Goal: Transaction & Acquisition: Download file/media

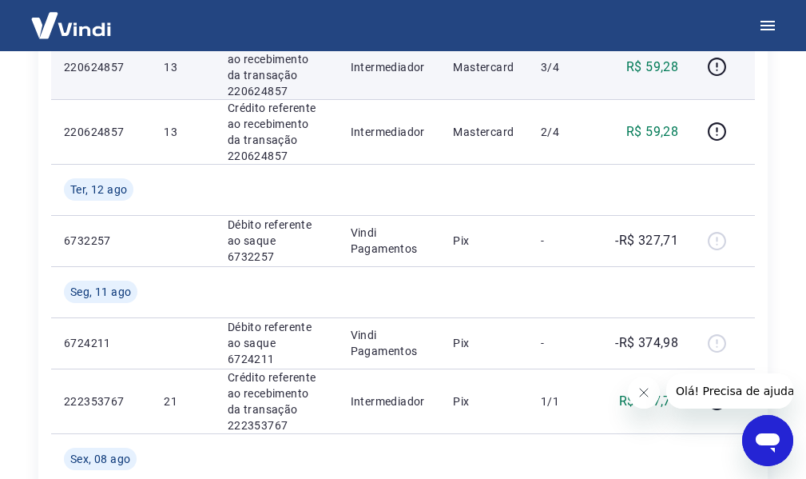
scroll to position [559, 0]
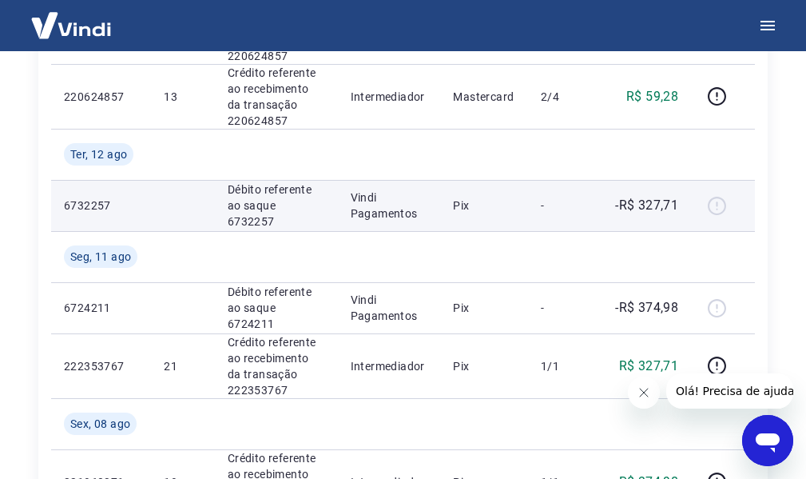
click at [721, 206] on div at bounding box center [723, 206] width 38 height 26
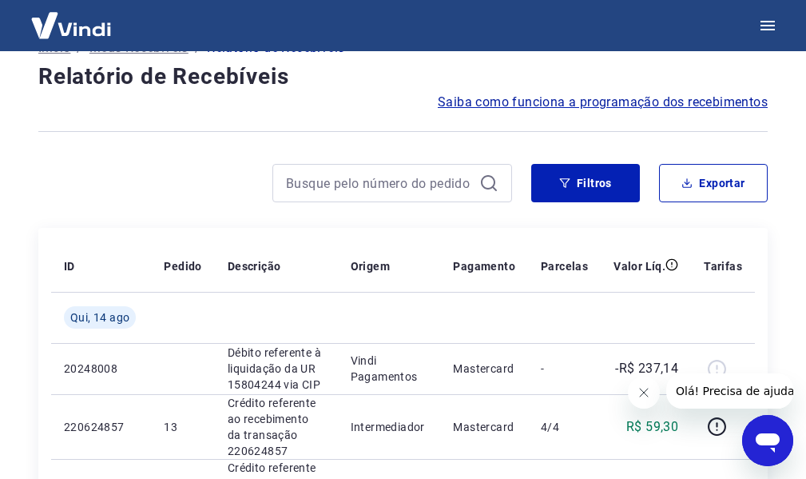
scroll to position [0, 0]
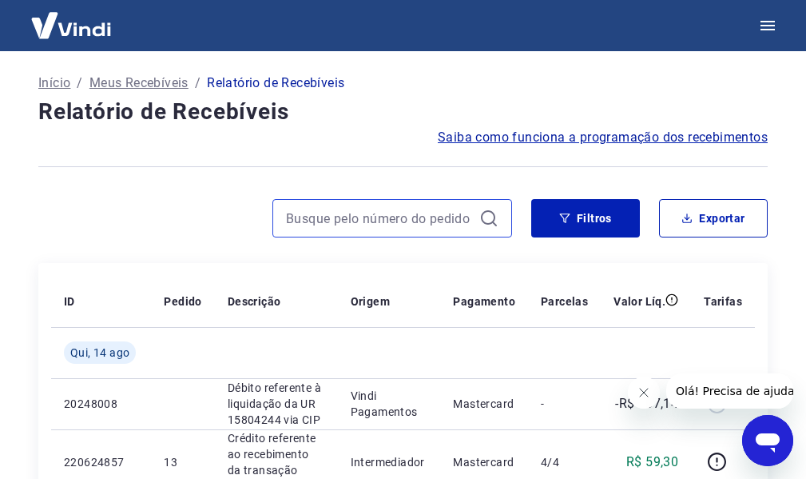
click at [372, 212] on input at bounding box center [379, 218] width 187 height 24
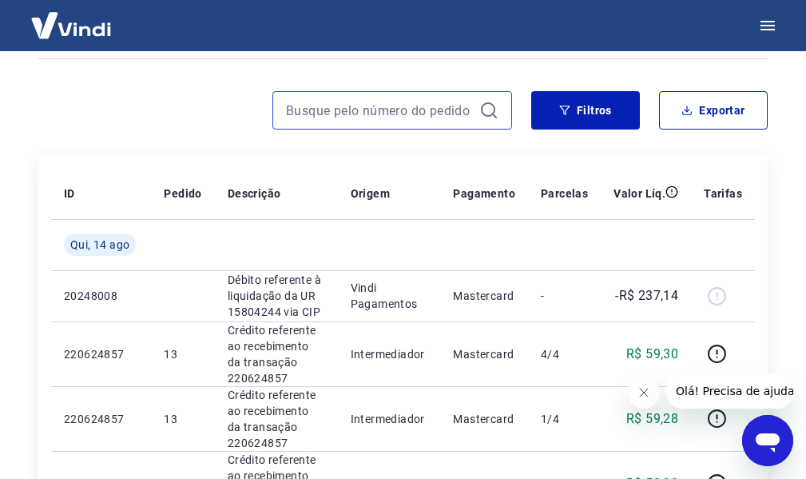
scroll to position [80, 0]
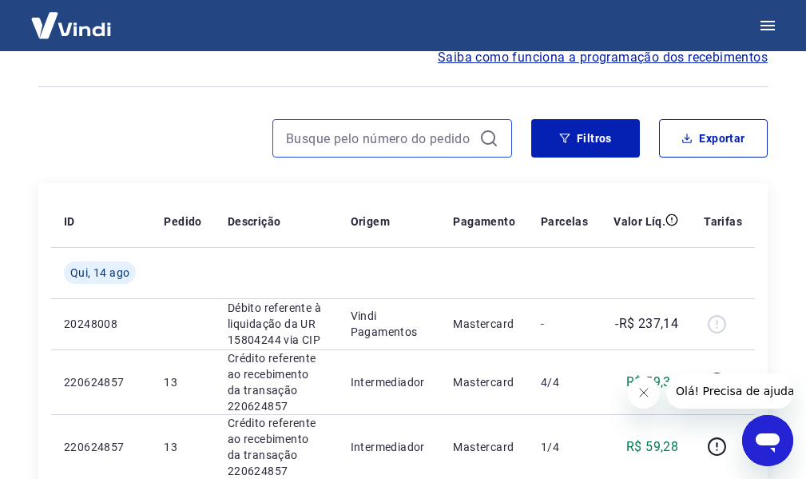
click at [396, 131] on input at bounding box center [379, 138] width 187 height 24
type input "8"
click at [362, 142] on input "23" at bounding box center [379, 138] width 187 height 24
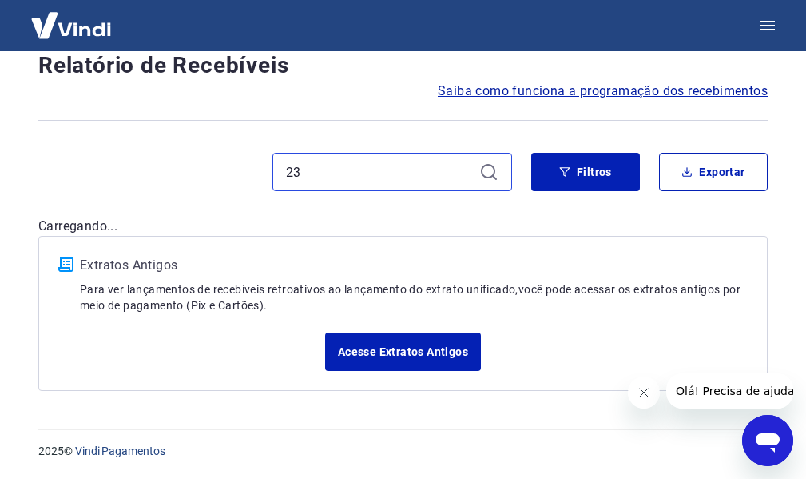
scroll to position [80, 0]
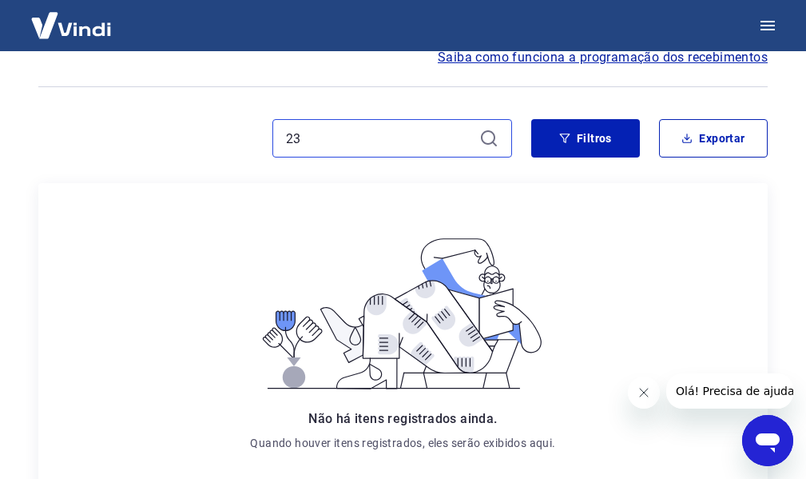
type input "2"
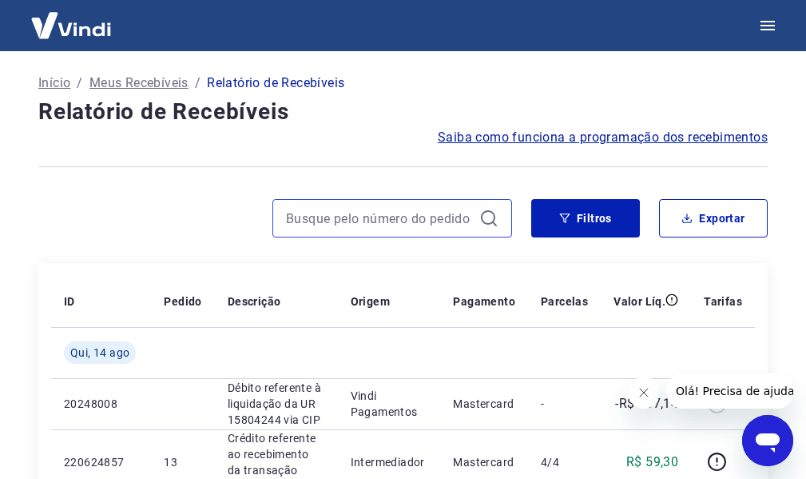
click at [424, 214] on input at bounding box center [379, 218] width 187 height 24
paste input "222509006"
type input "222509006"
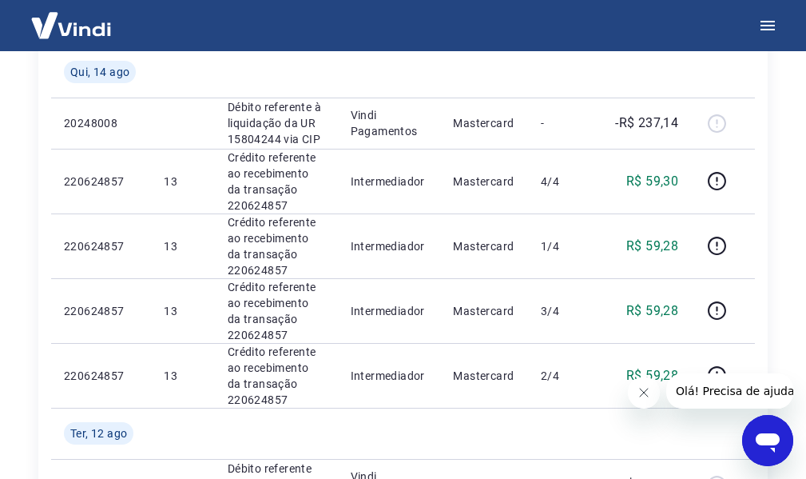
scroll to position [320, 0]
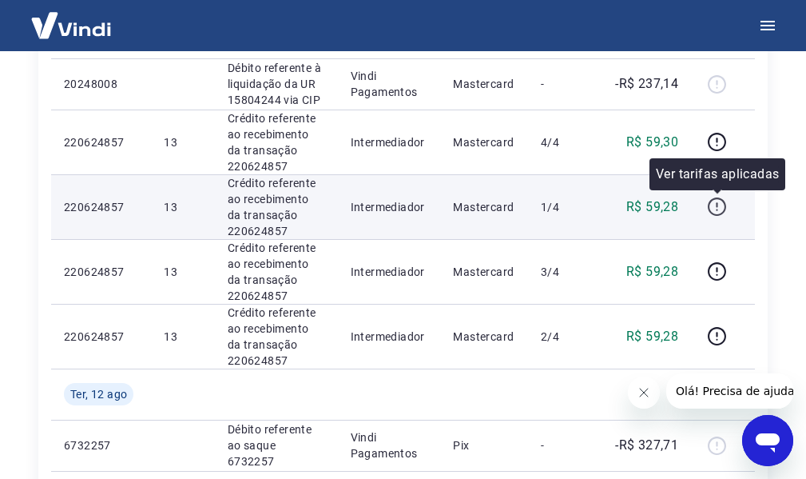
click at [720, 201] on icon "button" at bounding box center [717, 207] width 20 height 20
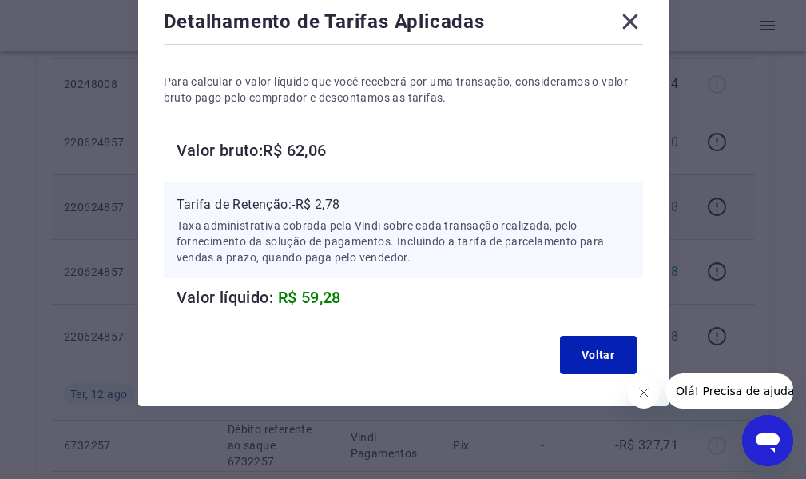
scroll to position [98, 0]
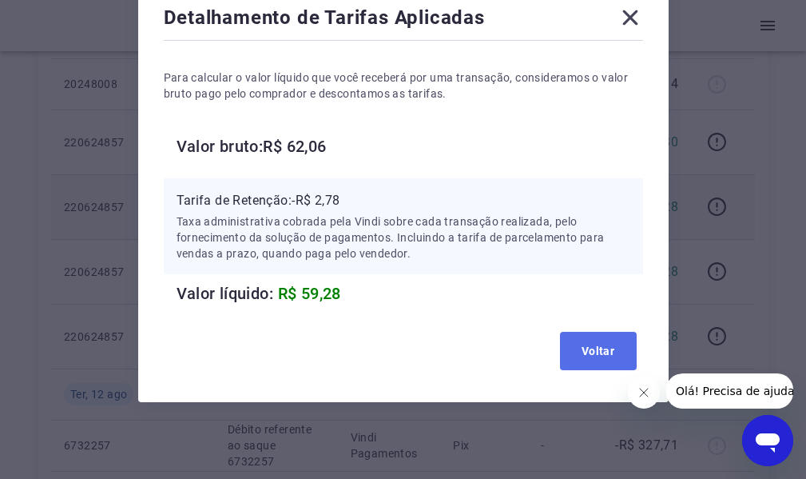
click at [613, 347] on button "Voltar" at bounding box center [598, 351] width 77 height 38
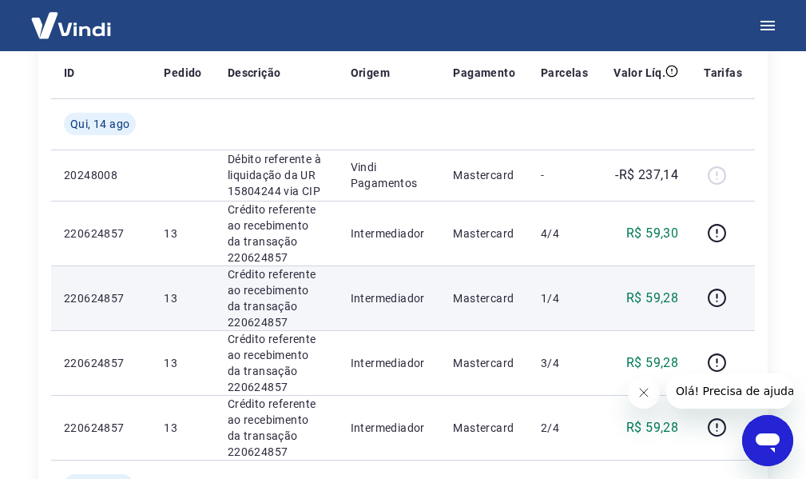
scroll to position [193, 0]
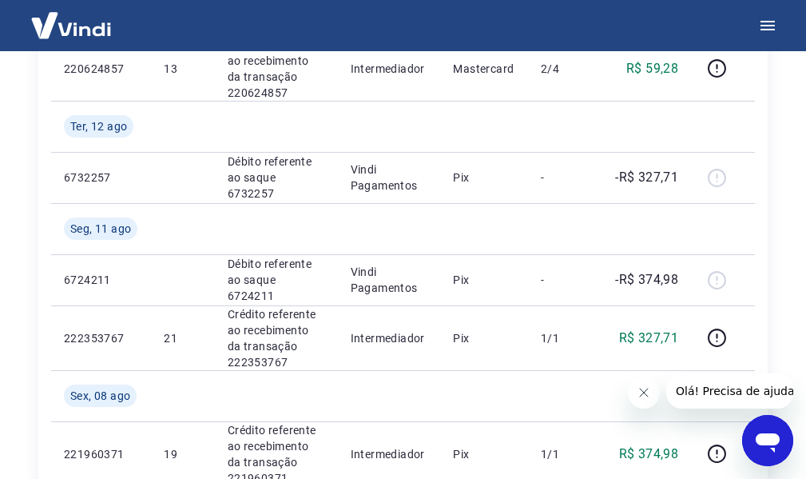
scroll to position [559, 0]
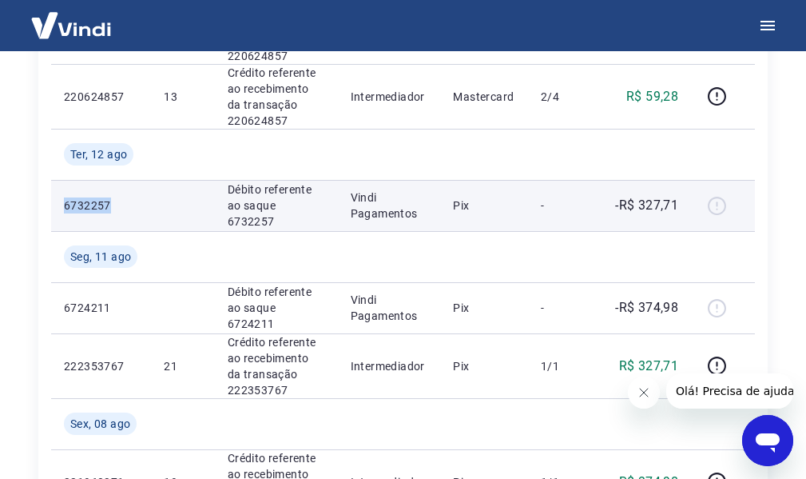
drag, startPoint x: 57, startPoint y: 201, endPoint x: 108, endPoint y: 195, distance: 51.6
click at [108, 195] on td "6732257" at bounding box center [101, 205] width 100 height 51
copy p "6732257"
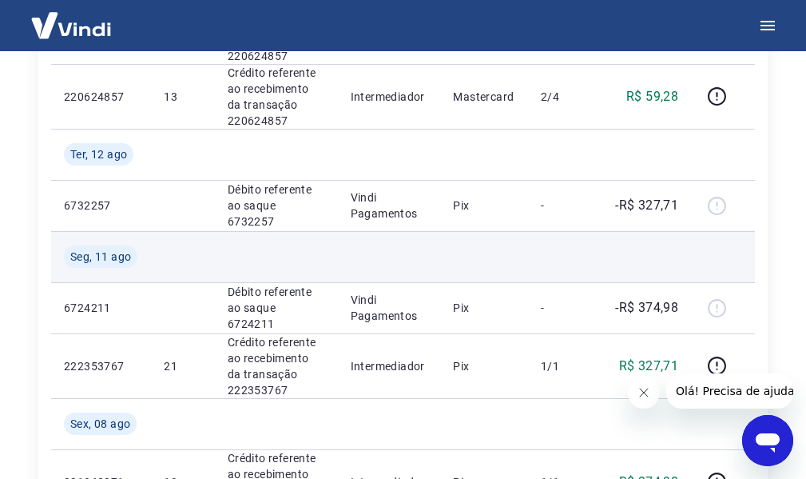
click at [411, 242] on td at bounding box center [389, 256] width 103 height 51
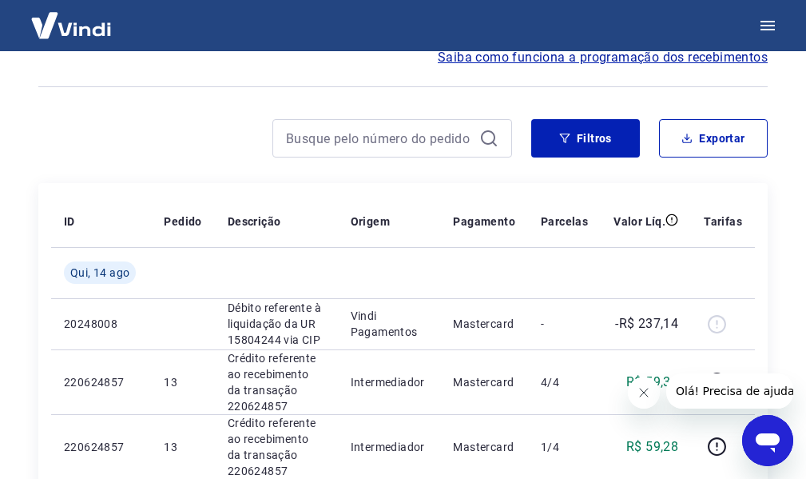
scroll to position [0, 0]
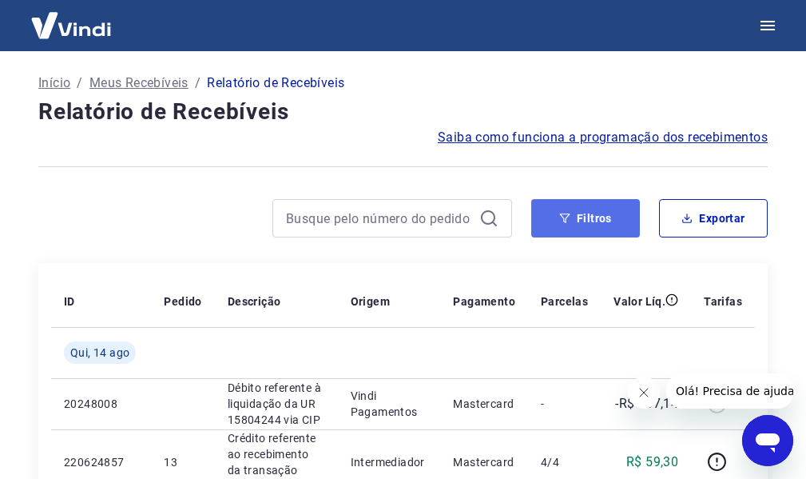
click at [555, 217] on button "Filtros" at bounding box center [586, 218] width 109 height 38
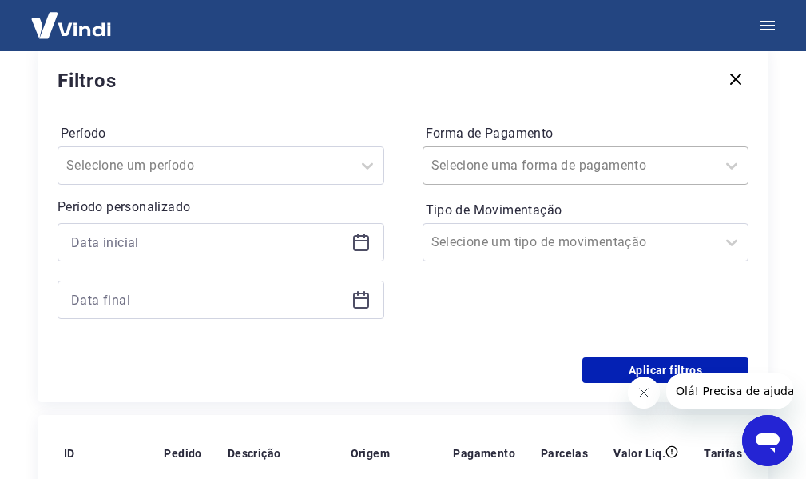
scroll to position [240, 0]
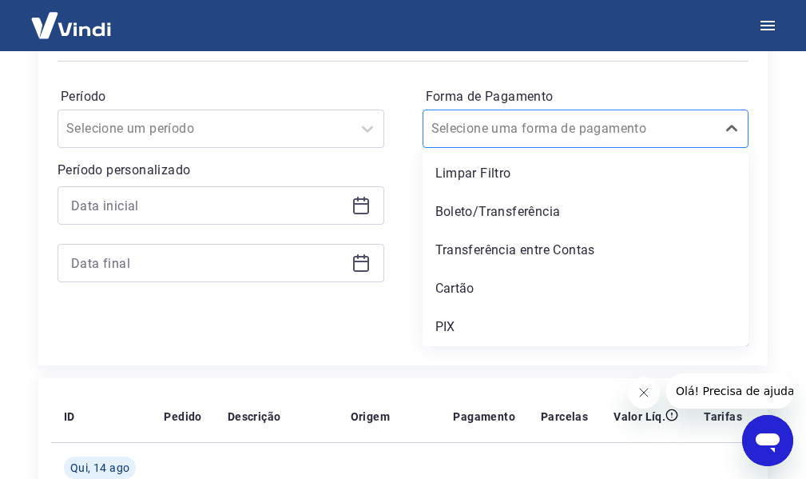
click at [675, 128] on div at bounding box center [570, 128] width 277 height 22
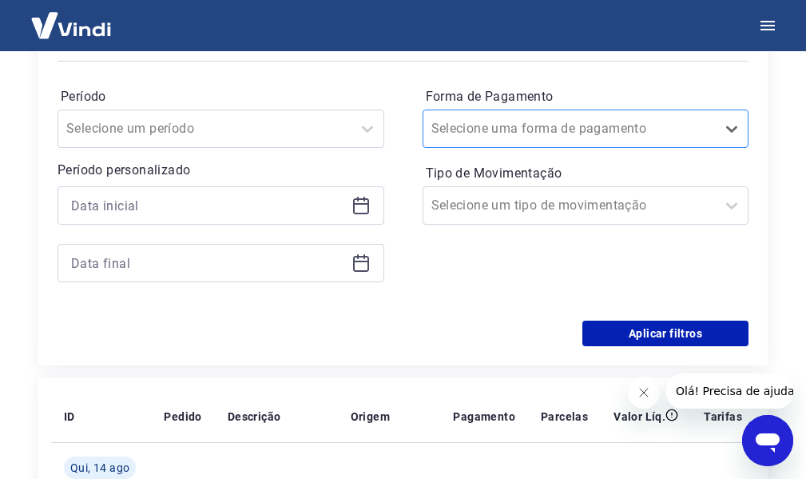
click at [675, 128] on div at bounding box center [570, 128] width 277 height 22
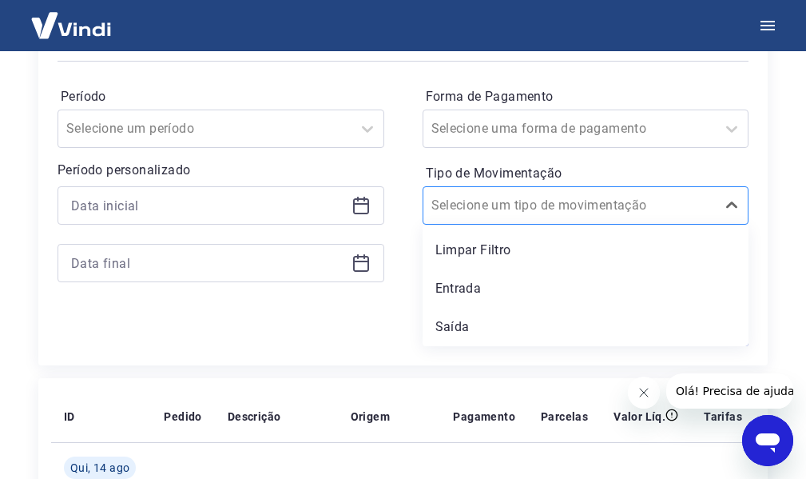
click at [679, 205] on div at bounding box center [570, 205] width 277 height 22
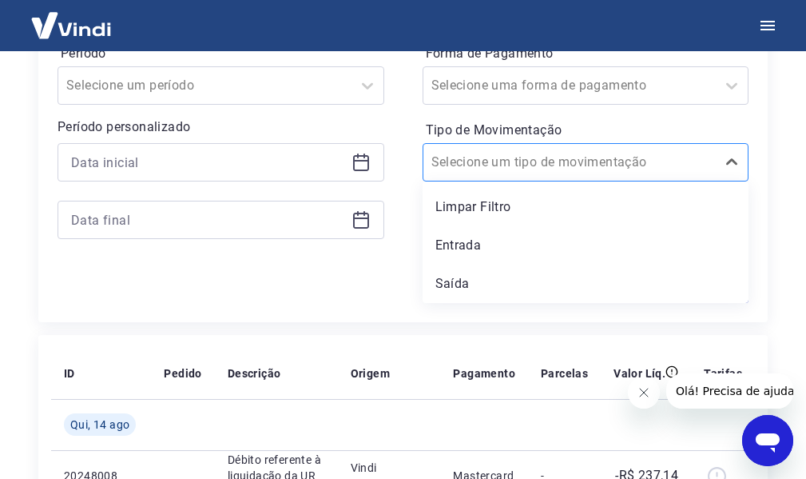
scroll to position [320, 0]
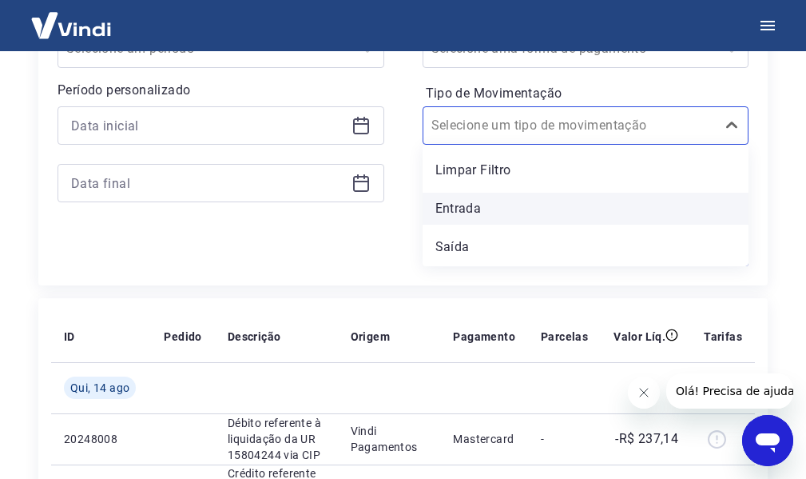
click at [488, 208] on div "Entrada" at bounding box center [586, 209] width 327 height 32
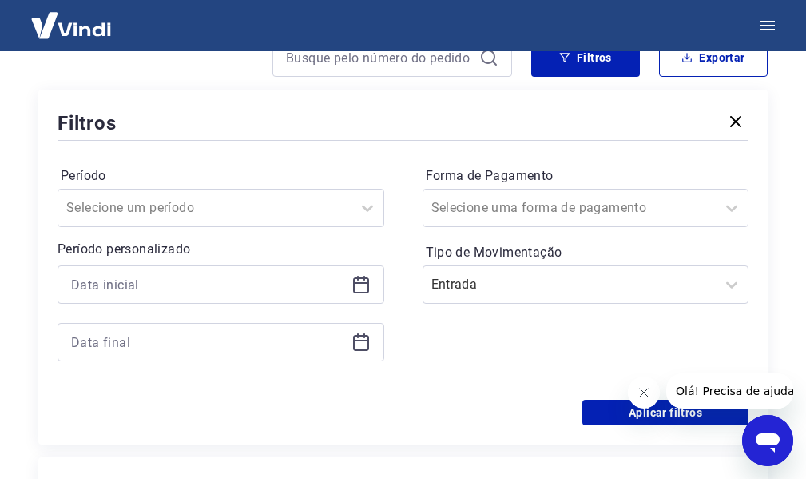
scroll to position [240, 0]
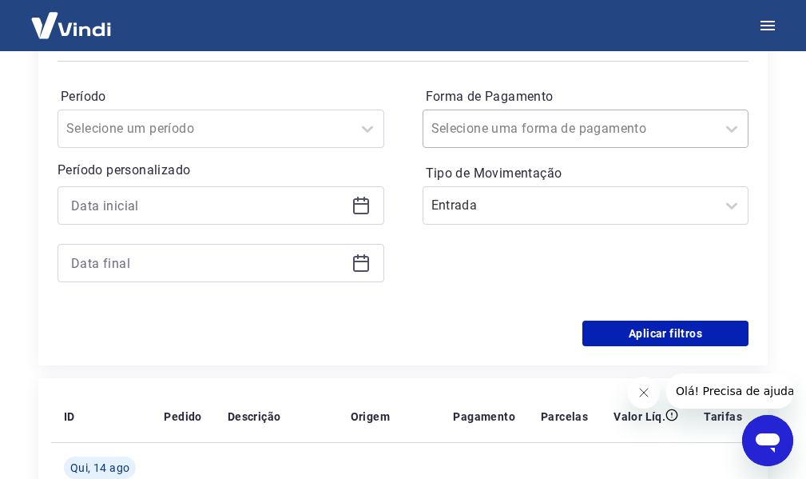
click at [528, 133] on input "Forma de Pagamento" at bounding box center [512, 128] width 161 height 19
click at [229, 297] on div "Período Selecione um período Período personalizado" at bounding box center [221, 192] width 327 height 217
click at [224, 123] on div at bounding box center [204, 128] width 277 height 22
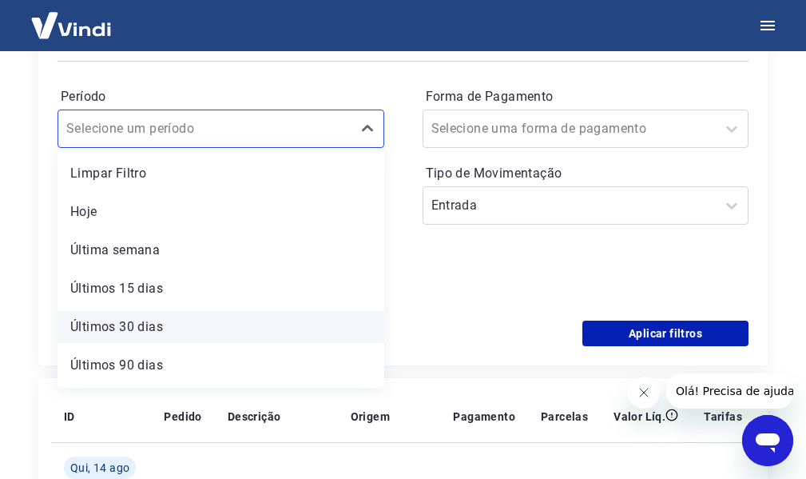
click at [137, 328] on div "Últimos 30 dias" at bounding box center [221, 327] width 327 height 32
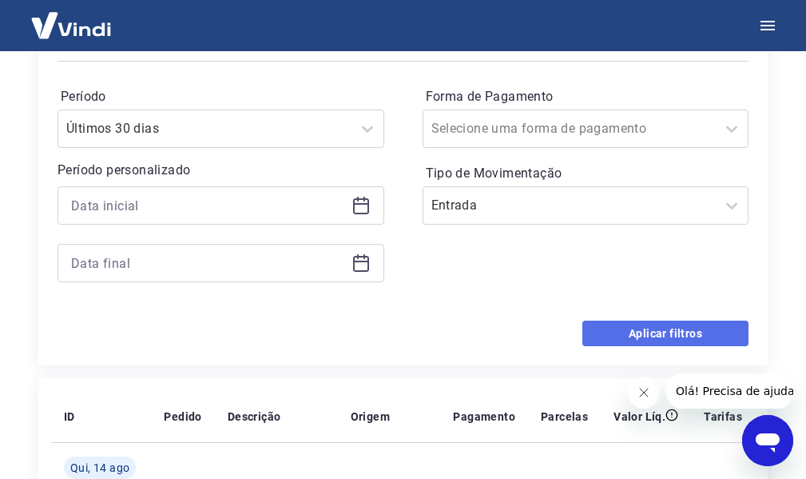
click at [692, 335] on button "Aplicar filtros" at bounding box center [666, 334] width 166 height 26
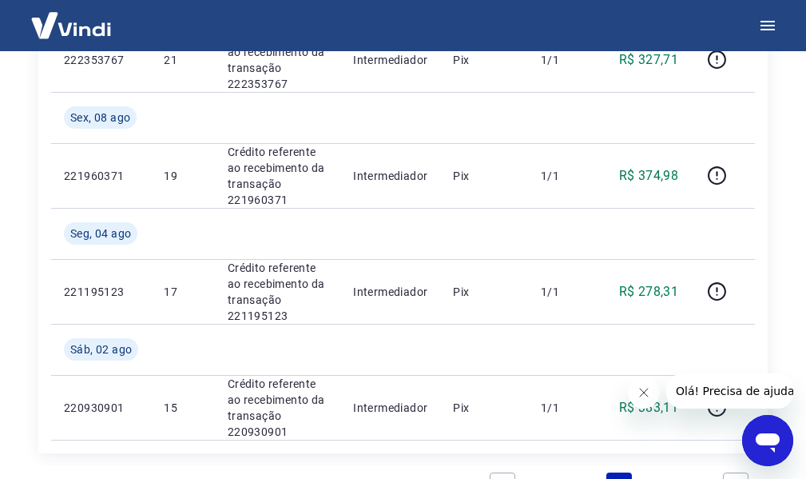
scroll to position [719, 0]
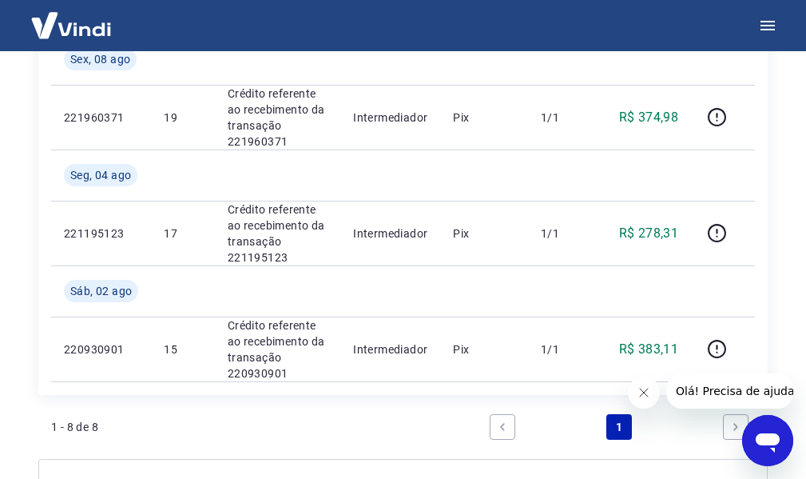
click at [643, 389] on icon "Fechar mensagem da empresa" at bounding box center [643, 392] width 13 height 13
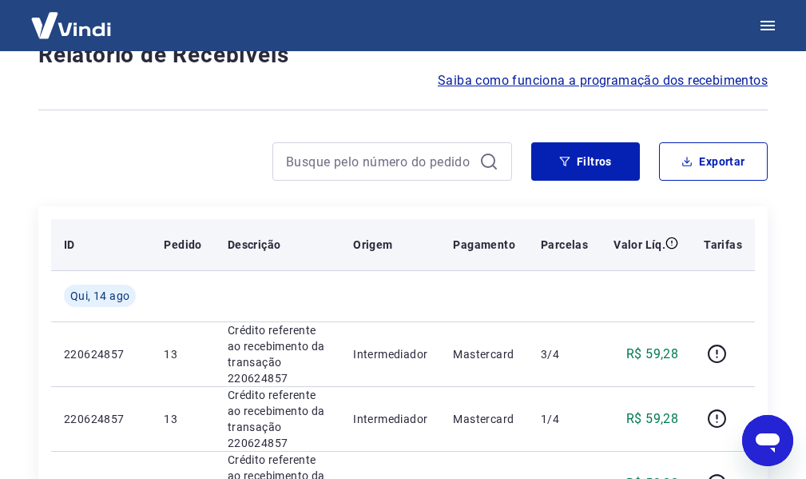
scroll to position [0, 0]
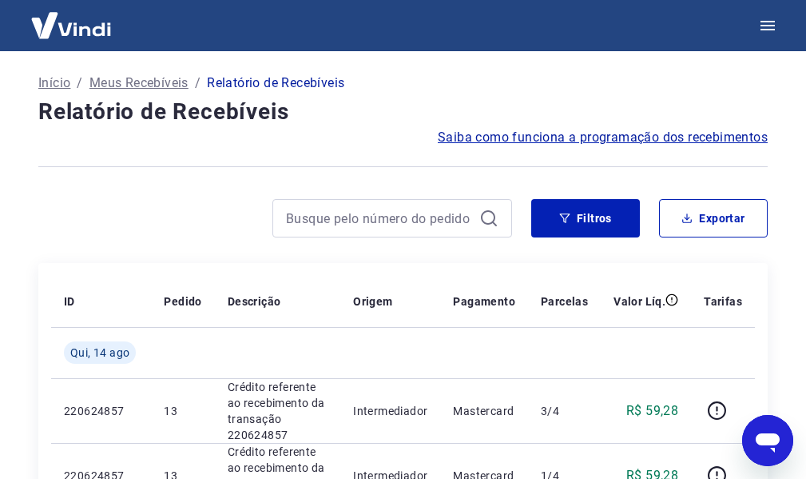
click at [154, 77] on p "Meus Recebíveis" at bounding box center [139, 83] width 99 height 19
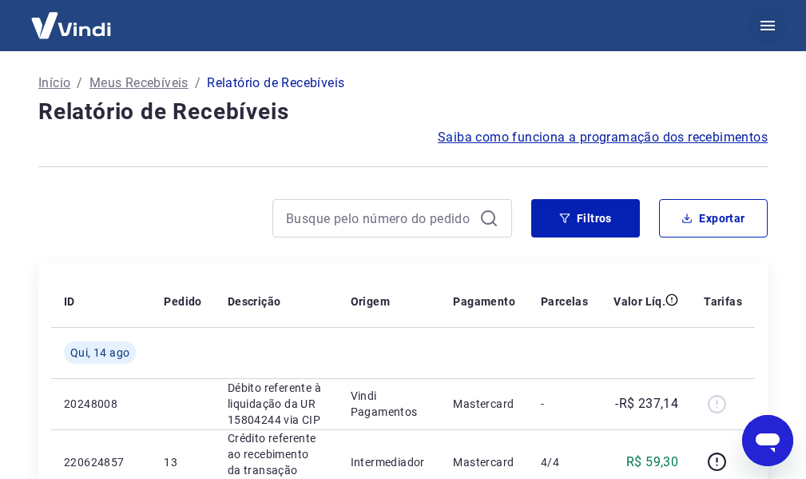
click at [769, 22] on icon "button" at bounding box center [768, 26] width 14 height 10
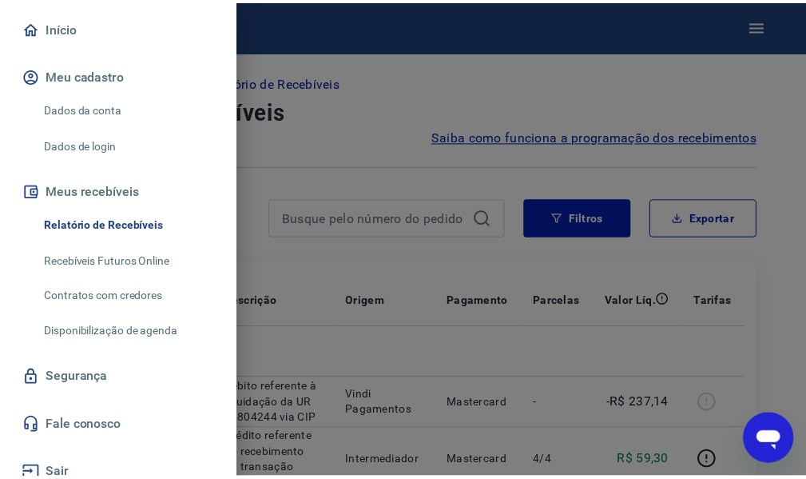
scroll to position [153, 0]
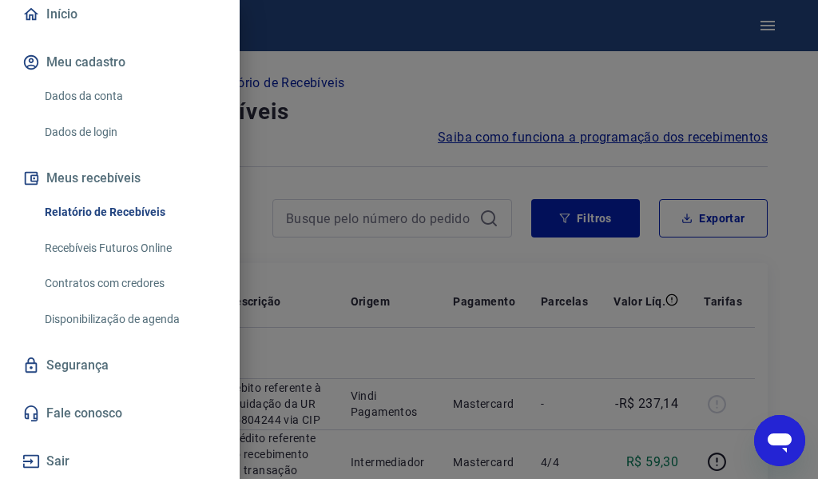
click at [142, 246] on link "Recebíveis Futuros Online" at bounding box center [129, 248] width 182 height 33
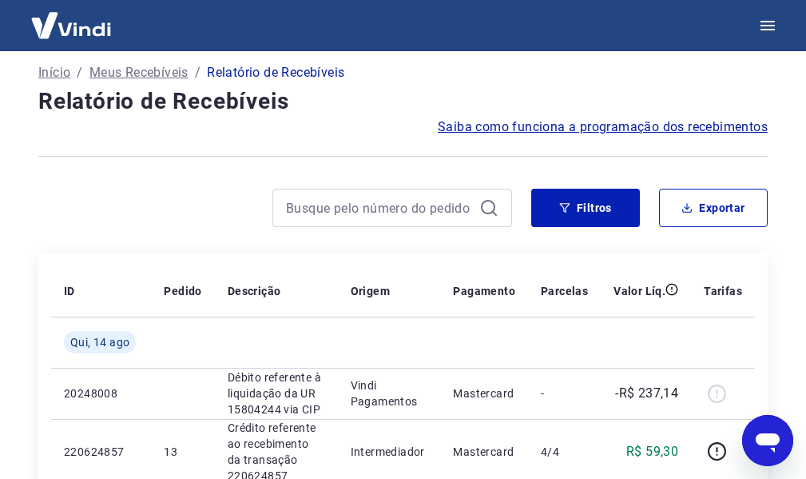
scroll to position [0, 0]
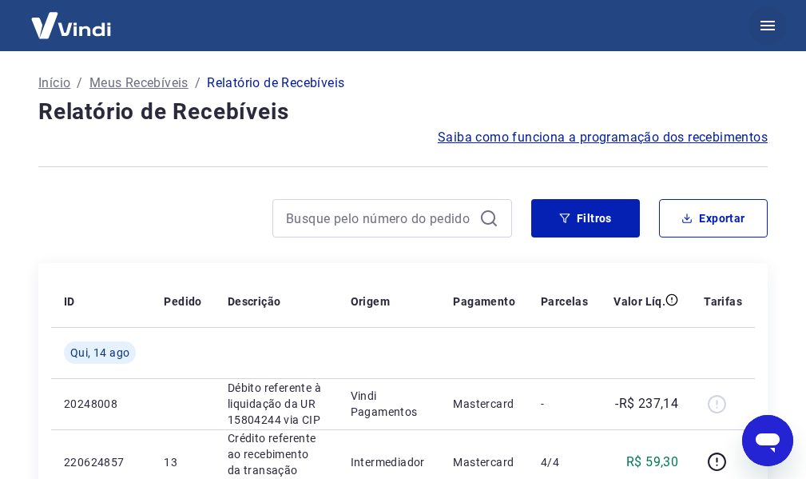
click at [766, 24] on icon "button" at bounding box center [767, 25] width 19 height 19
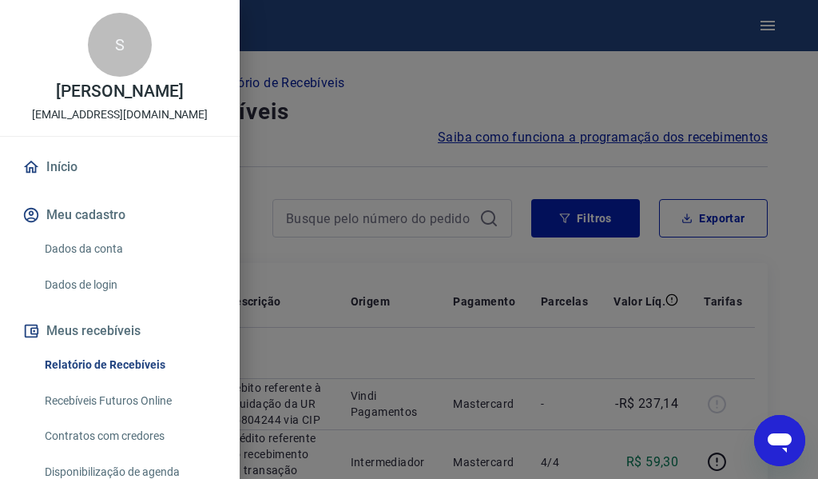
click at [126, 157] on link "Início" at bounding box center [119, 166] width 201 height 35
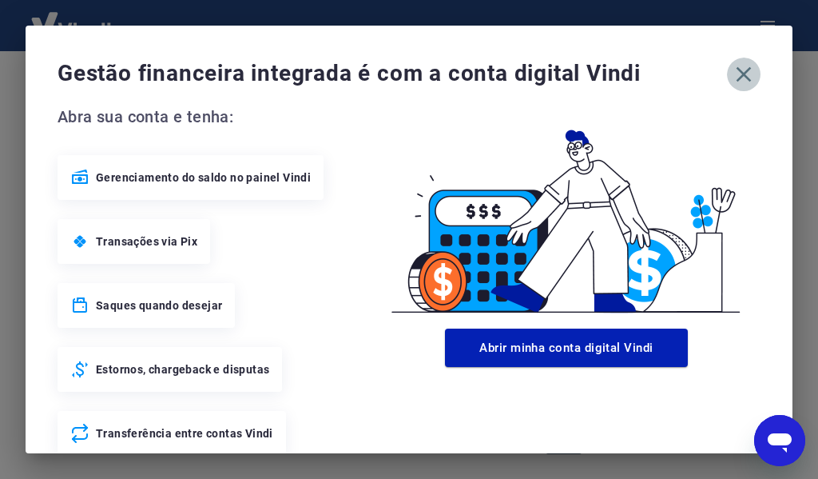
click at [731, 76] on icon "button" at bounding box center [744, 75] width 26 height 26
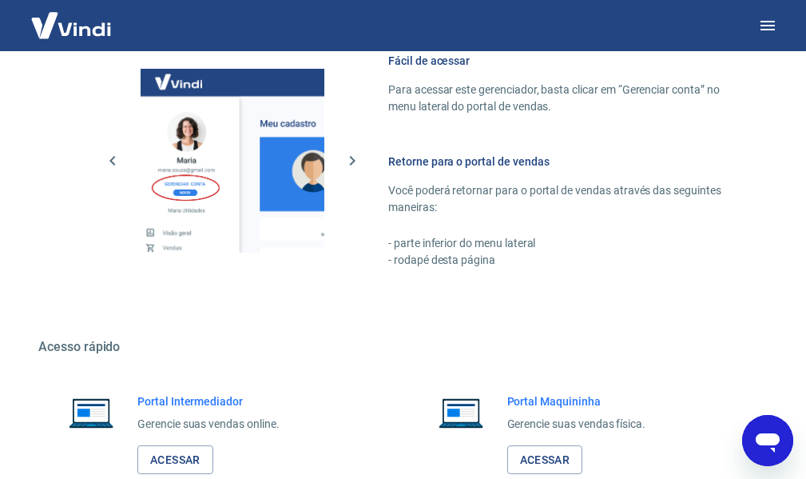
scroll to position [981, 0]
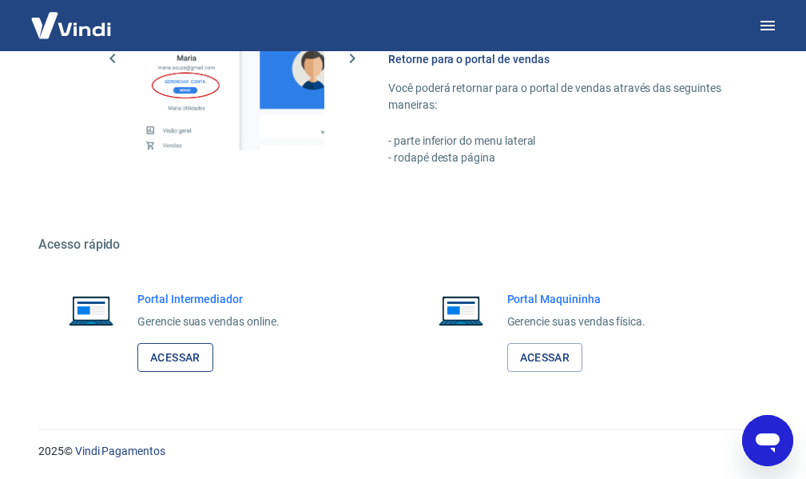
click at [144, 345] on link "Acessar" at bounding box center [175, 358] width 76 height 30
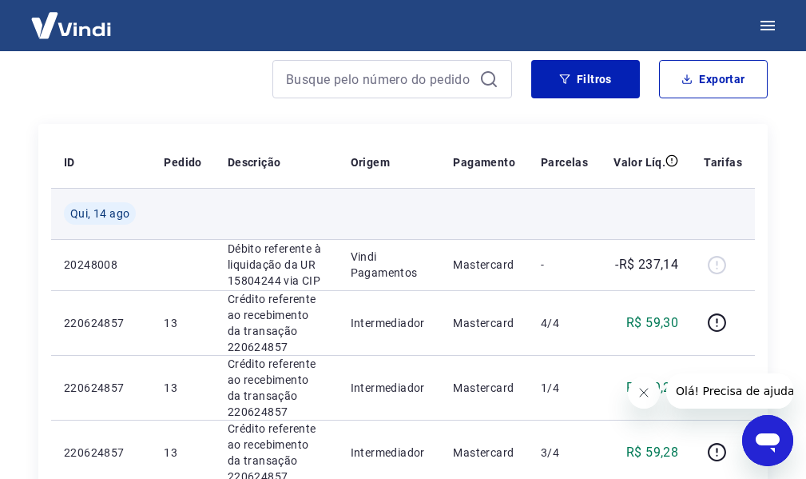
scroll to position [160, 0]
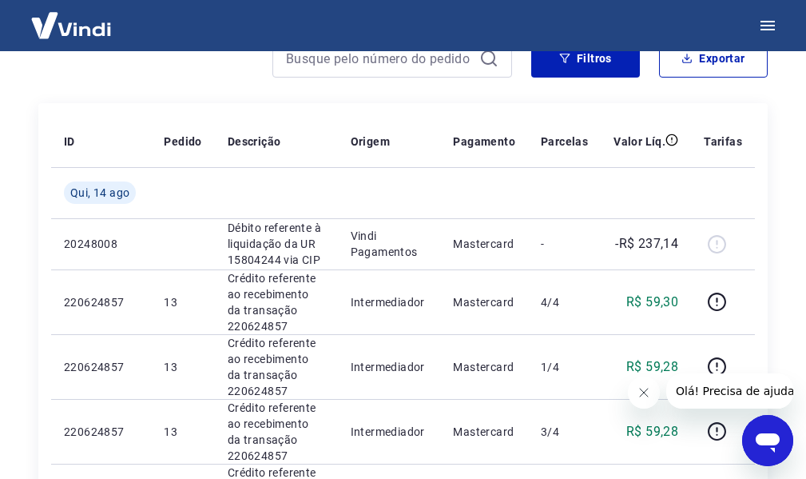
click at [644, 392] on icon "Fechar mensagem da empresa" at bounding box center [643, 392] width 8 height 8
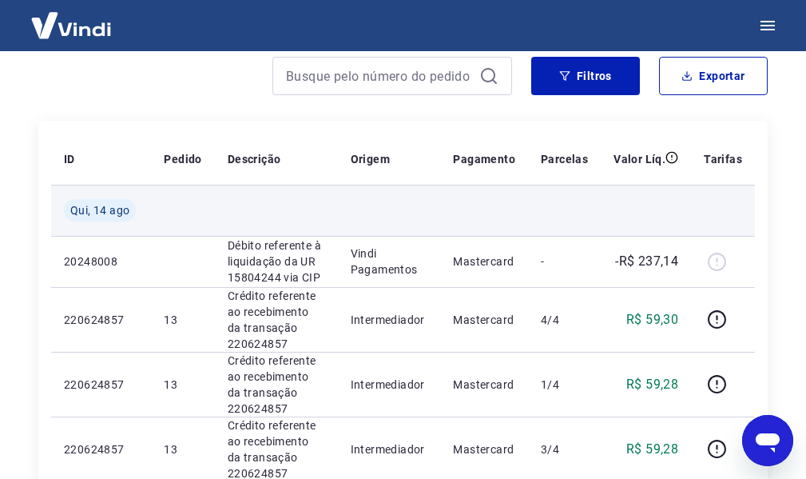
scroll to position [0, 0]
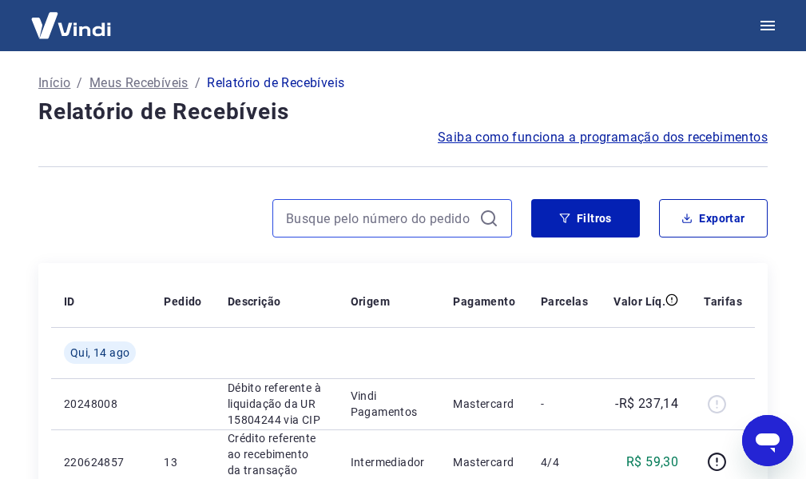
click at [324, 225] on input at bounding box center [379, 218] width 187 height 24
type input "222509006"
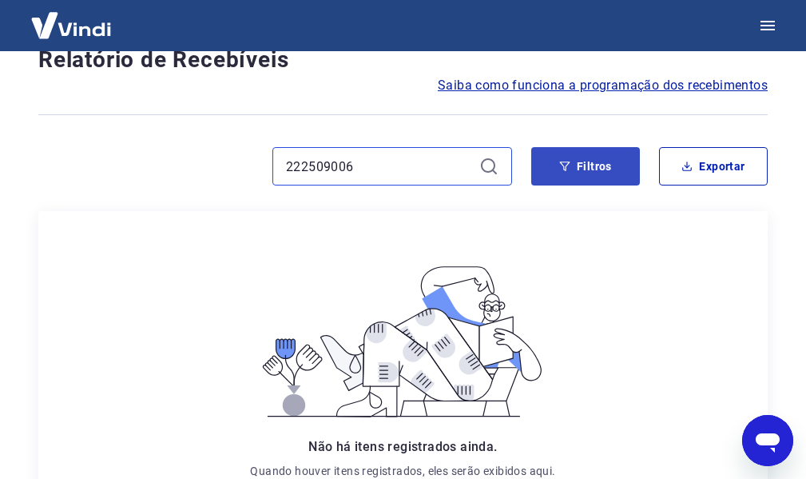
scroll to position [80, 0]
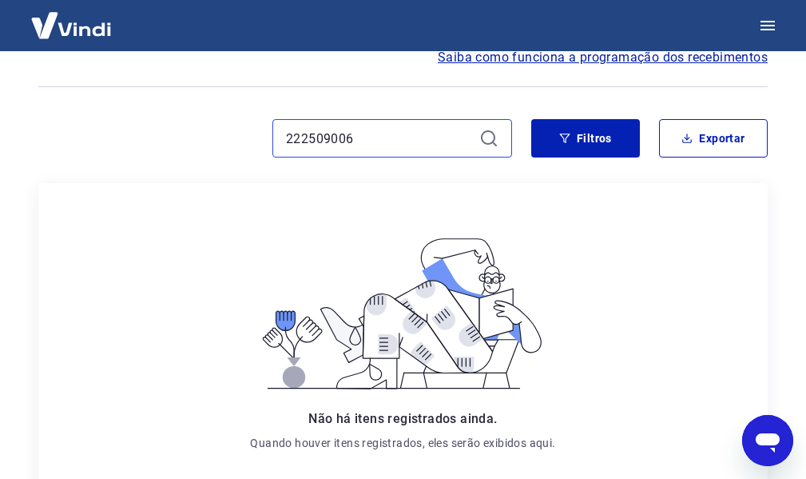
drag, startPoint x: 200, startPoint y: 140, endPoint x: 0, endPoint y: 126, distance: 200.3
click at [2, 126] on div "Início / Meus Recebíveis / Relatório de Recebíveis Relatório de Recebíveis Saib…" at bounding box center [403, 336] width 806 height 731
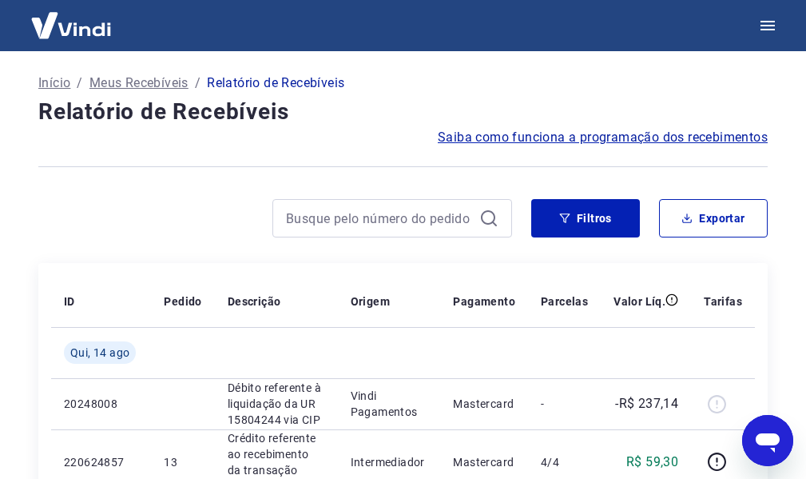
click at [641, 93] on div "Início / Meus Recebíveis / Relatório de Recebíveis" at bounding box center [403, 83] width 730 height 26
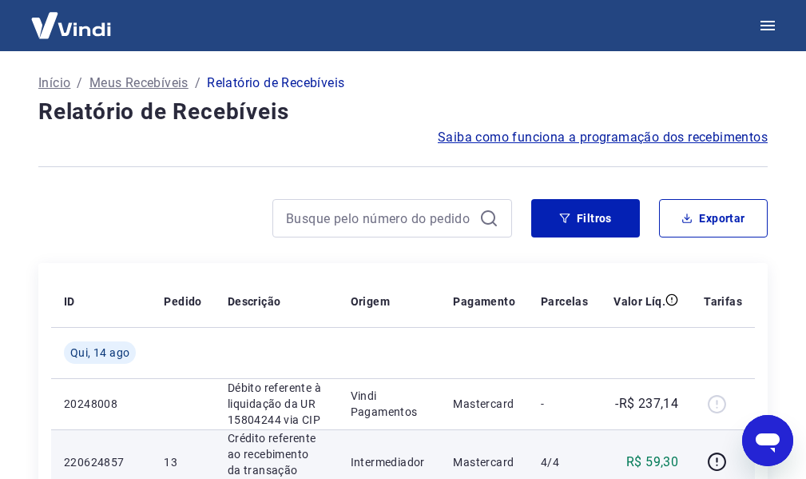
scroll to position [320, 0]
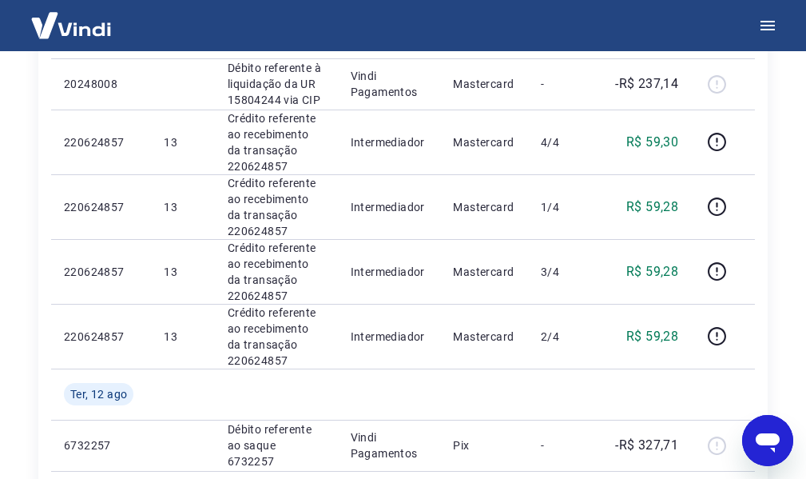
click at [776, 449] on icon "Abrir janela de mensagens" at bounding box center [768, 440] width 29 height 29
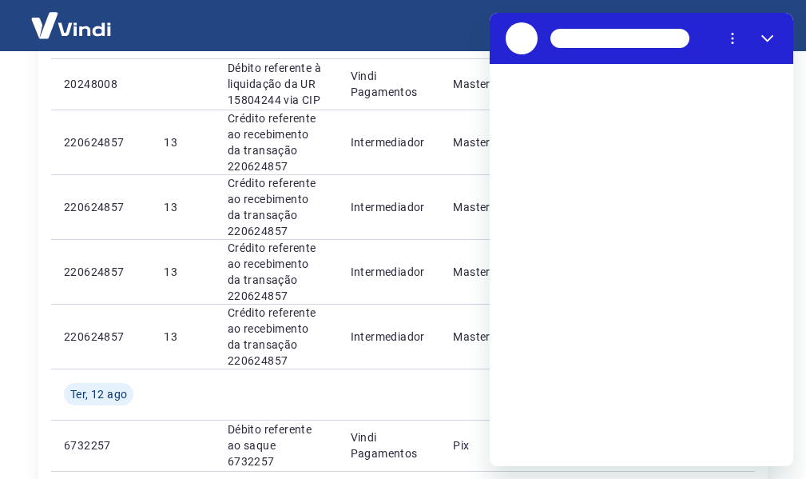
scroll to position [0, 0]
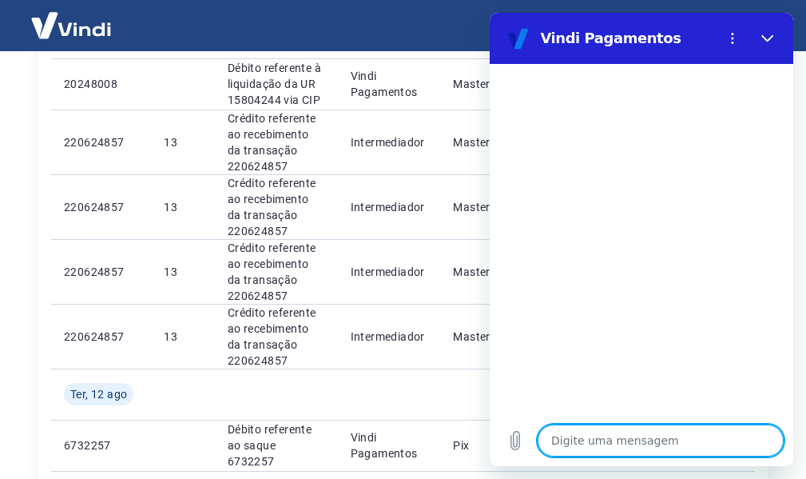
click at [650, 428] on textarea at bounding box center [661, 440] width 246 height 32
type textarea "O"
type textarea "x"
type textarea "Ol"
type textarea "x"
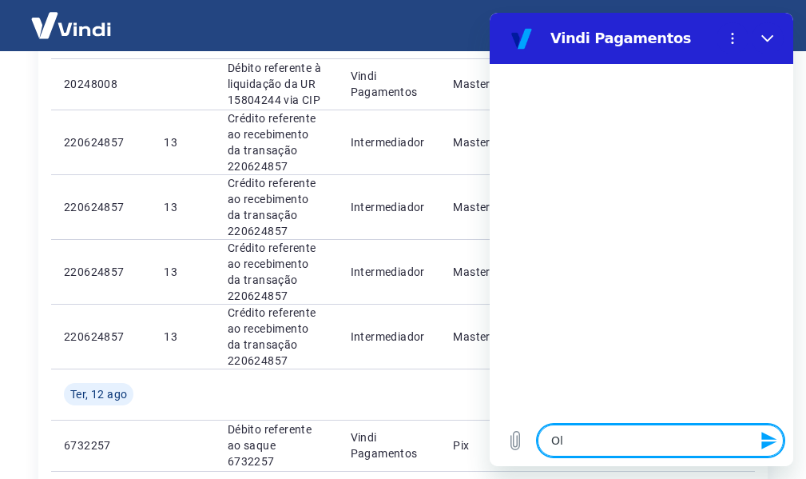
type textarea "Olá"
type textarea "x"
type textarea "Olá,"
type textarea "x"
type textarea "Olá,"
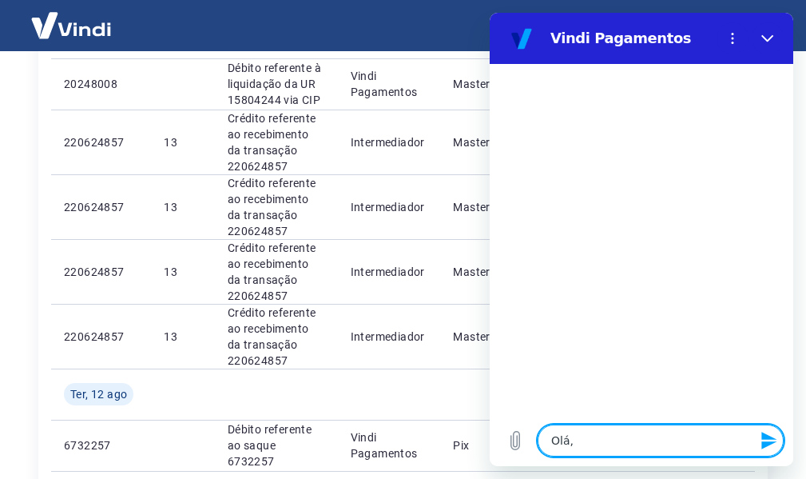
type textarea "x"
type textarea "Olá, p"
type textarea "x"
type textarea "Olá, pr"
type textarea "x"
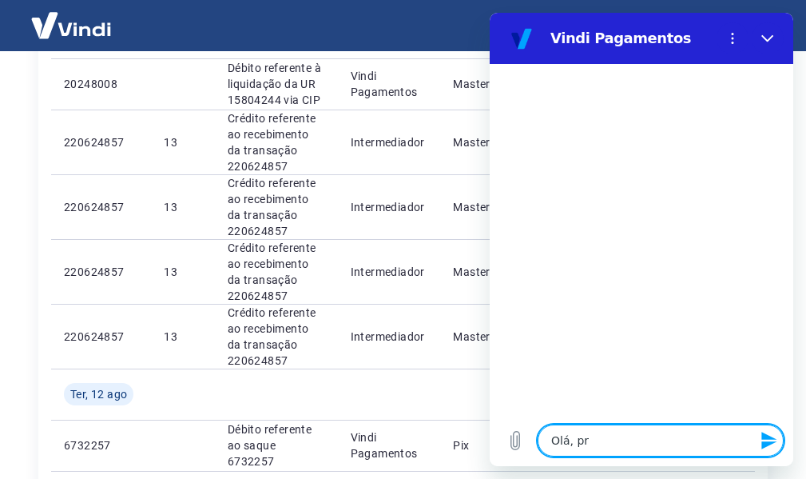
type textarea "Olá, pre"
type textarea "x"
type textarea "Olá, prec"
type textarea "x"
type textarea "Olá, preci"
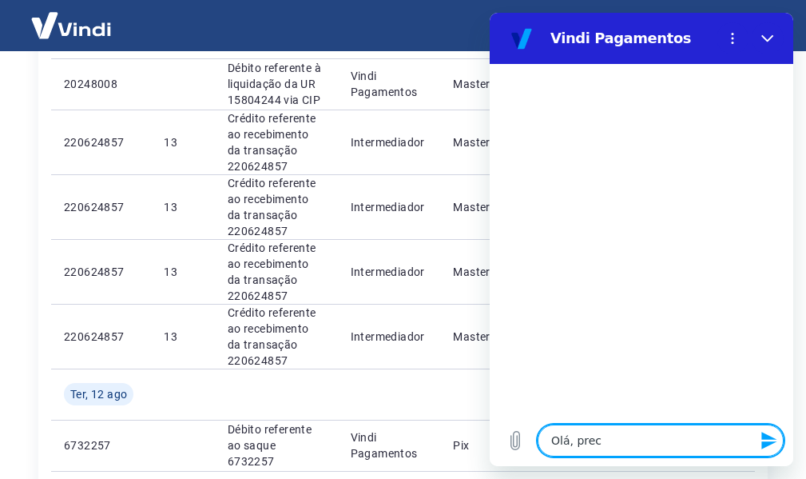
type textarea "x"
type textarea "Olá, precis"
type textarea "x"
type textarea "Olá, preciso"
type textarea "x"
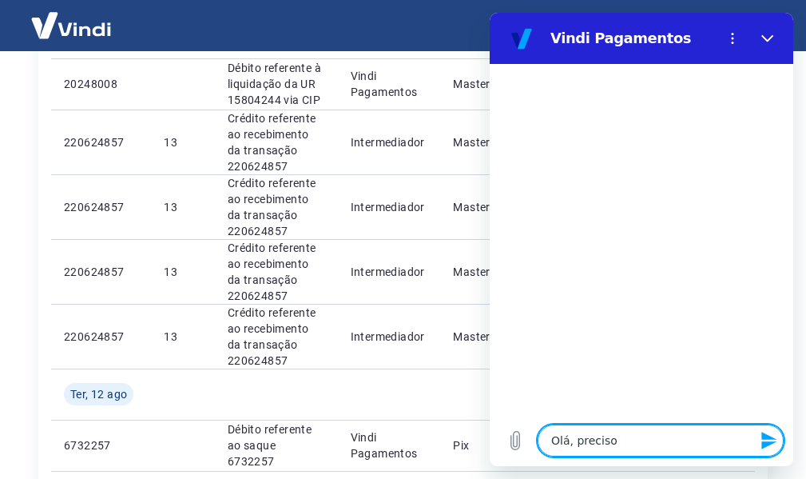
type textarea "Olá, preciso"
type textarea "x"
type textarea "Olá, preciso d"
type textarea "x"
type textarea "Olá, preciso de"
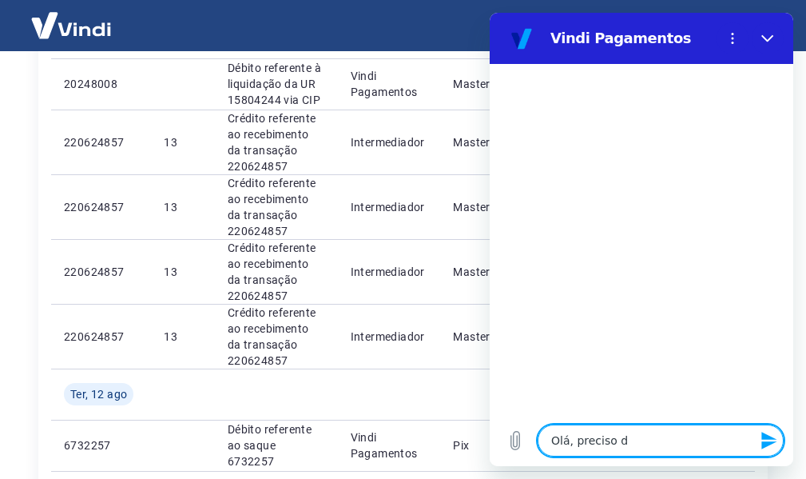
type textarea "x"
type textarea "Olá, preciso de"
type textarea "x"
type textarea "Olá, preciso de i"
type textarea "x"
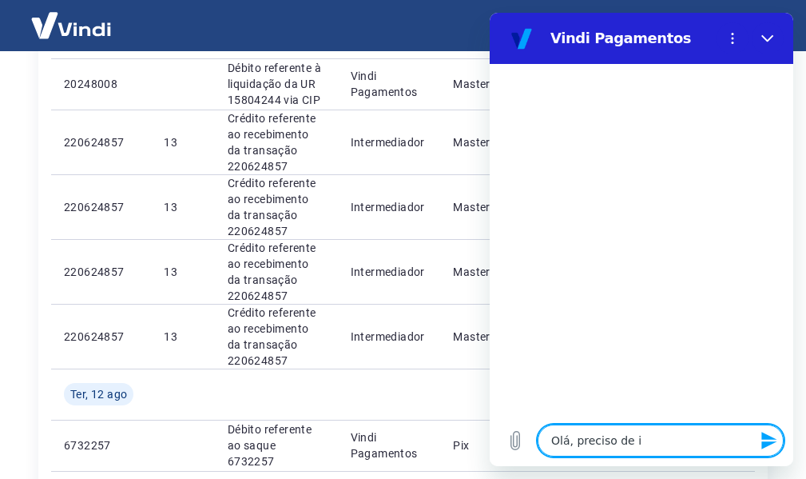
type textarea "Olá, preciso de in"
type textarea "x"
type textarea "Olá, preciso de inf"
type textarea "x"
type textarea "Olá, preciso de info"
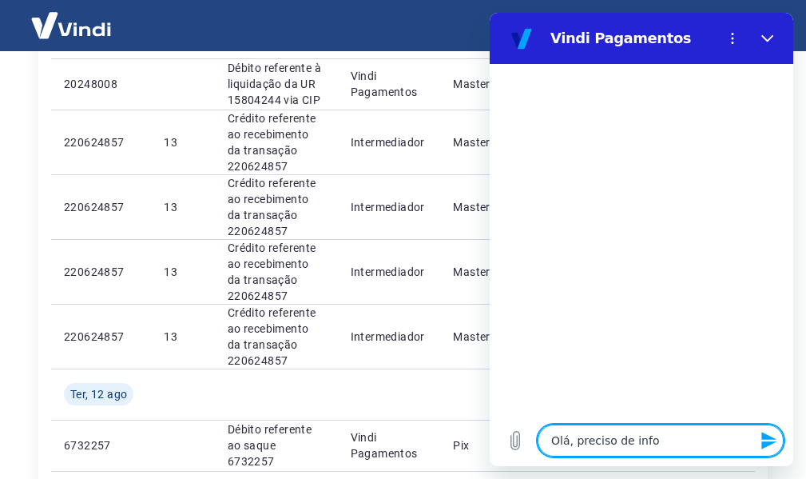
type textarea "x"
type textarea "Olá, preciso de infor"
type textarea "x"
type textarea "Olá, preciso de inform"
type textarea "x"
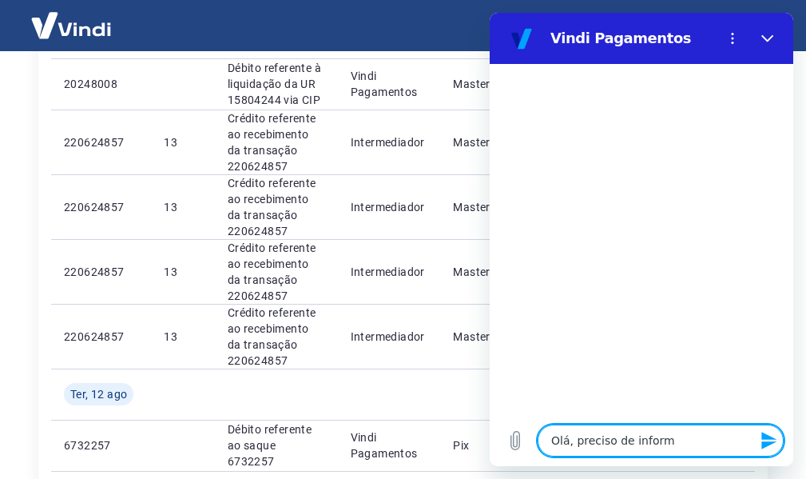
type textarea "Olá, preciso de informa"
type textarea "x"
type textarea "Olá, preciso de informaç"
type textarea "x"
type textarea "Olá, preciso de informaçã"
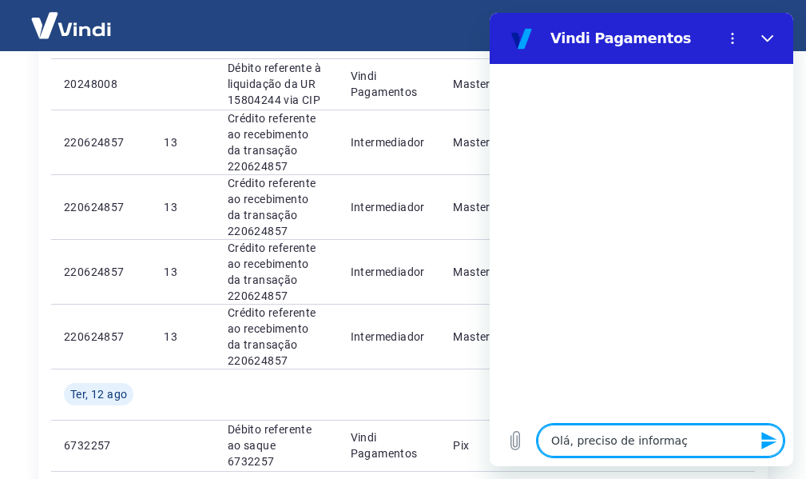
type textarea "x"
type textarea "Olá, preciso de informação"
type textarea "x"
type textarea "Olá, preciso de informação"
type textarea "x"
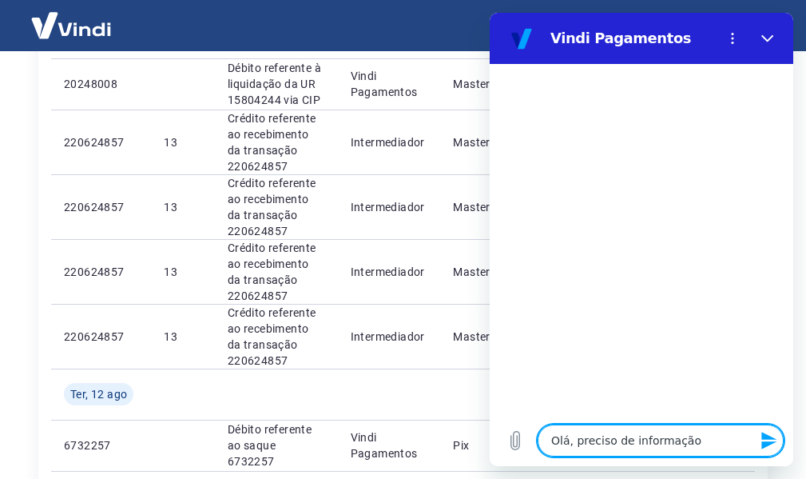
type textarea "Olá, preciso de informação s"
type textarea "x"
type textarea "Olá, preciso de informação so"
type textarea "x"
type textarea "Olá, preciso de informação sob"
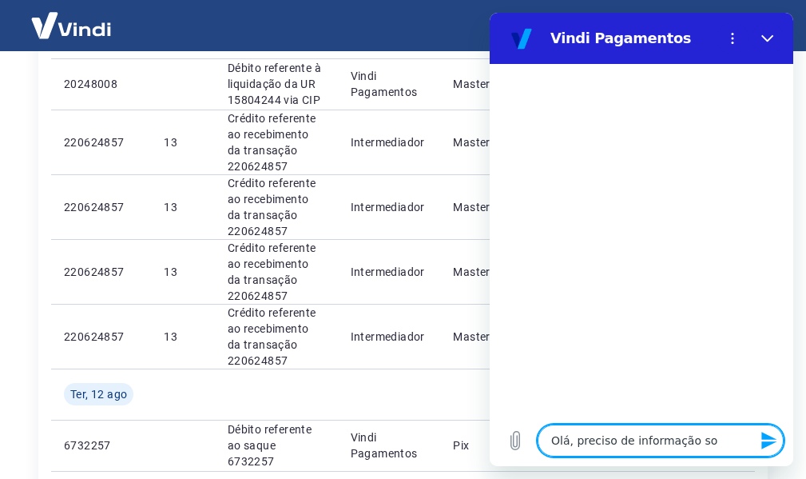
type textarea "x"
type textarea "Olá, preciso de informação sobr"
type textarea "x"
type textarea "Olá, preciso de informação sobre"
type textarea "x"
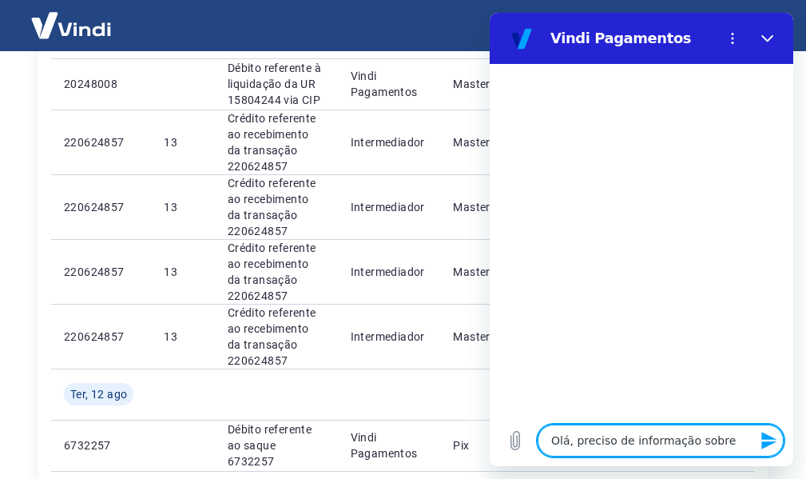
type textarea "Olá, preciso de informação sobre"
type textarea "x"
type textarea "Olá, preciso de informação sobre u"
type textarea "x"
type textarea "Olá, preciso de informação sobre um"
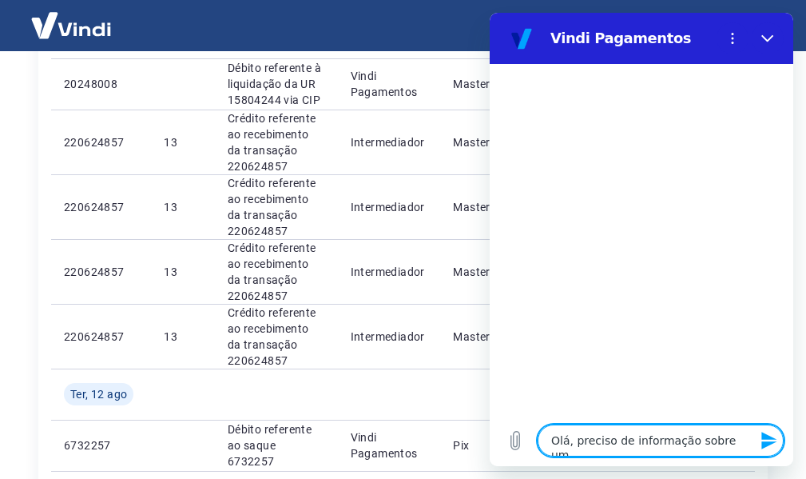
type textarea "x"
type textarea "Olá, preciso de informação sobre uma"
type textarea "x"
type textarea "Olá, preciso de informação sobre uma"
type textarea "x"
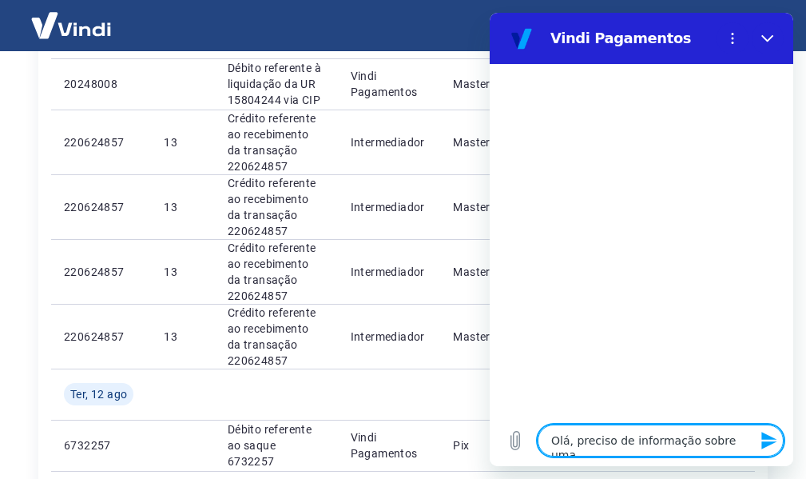
type textarea "Olá, preciso de informação sobre uma t"
type textarea "x"
type textarea "Olá, preciso de informação sobre uma tr"
type textarea "x"
type textarea "Olá, preciso de informação sobre uma tra"
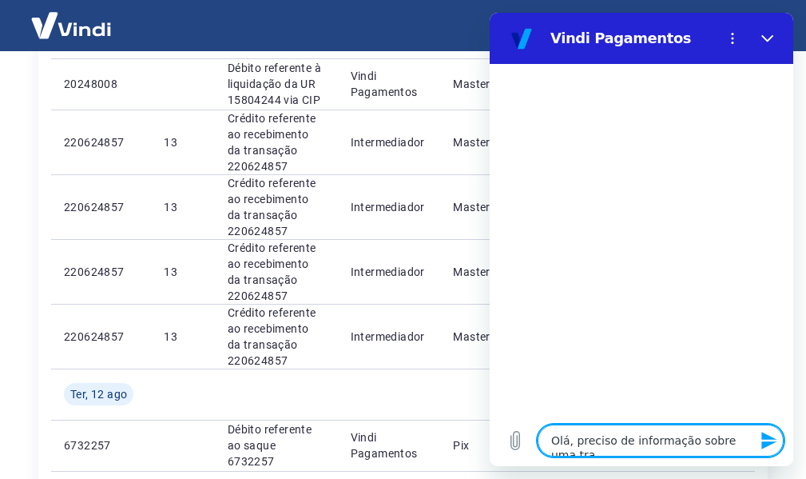
type textarea "x"
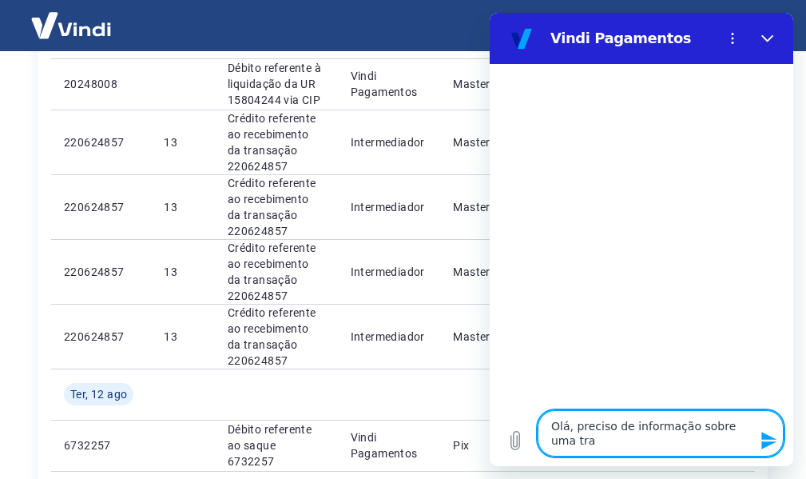
type textarea "Olá, preciso de informação sobre uma tran"
type textarea "x"
type textarea "Olá, preciso de informação sobre uma trans"
type textarea "x"
type textarea "Olá, preciso de informação sobre uma transa"
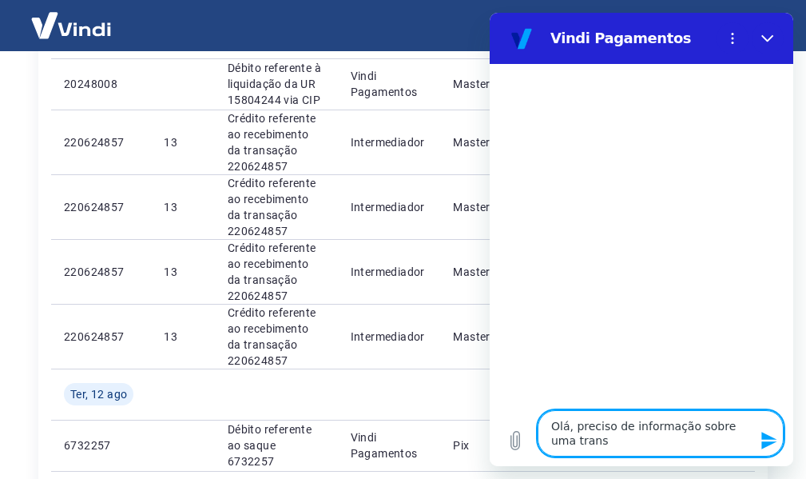
type textarea "x"
type textarea "Olá, preciso de informação sobre uma transaç"
type textarea "x"
type textarea "Olá, preciso de informação sobre uma transaçã"
type textarea "x"
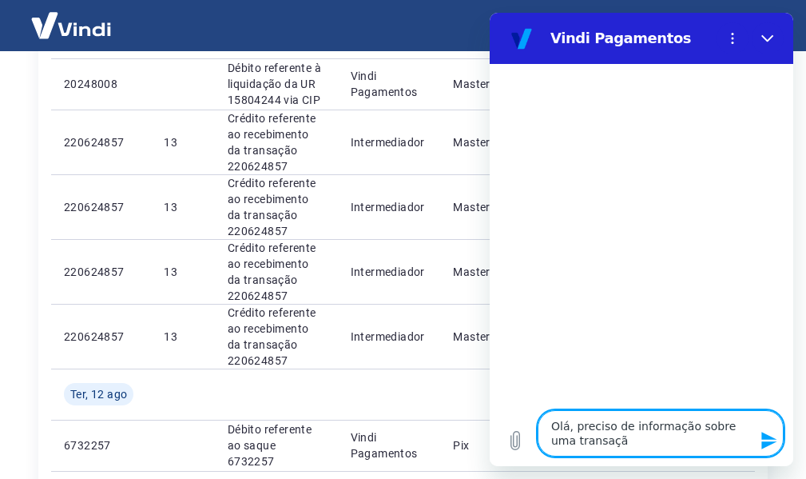
type textarea "Olá, preciso de informação sobre uma transação"
type textarea "x"
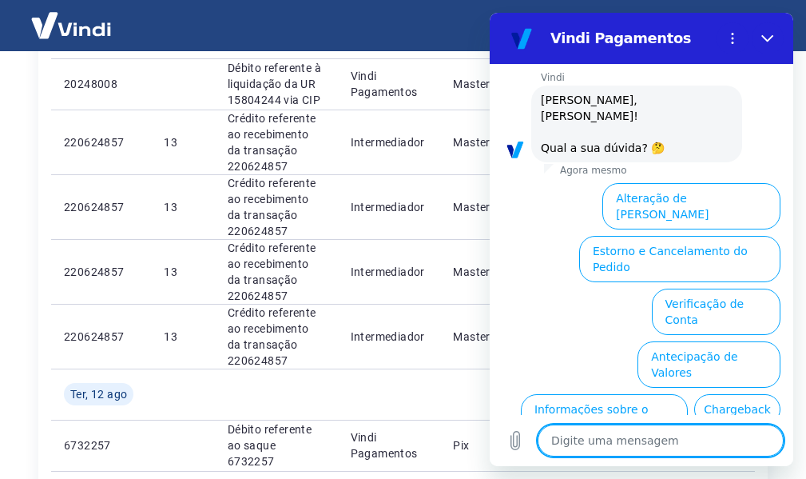
scroll to position [160, 0]
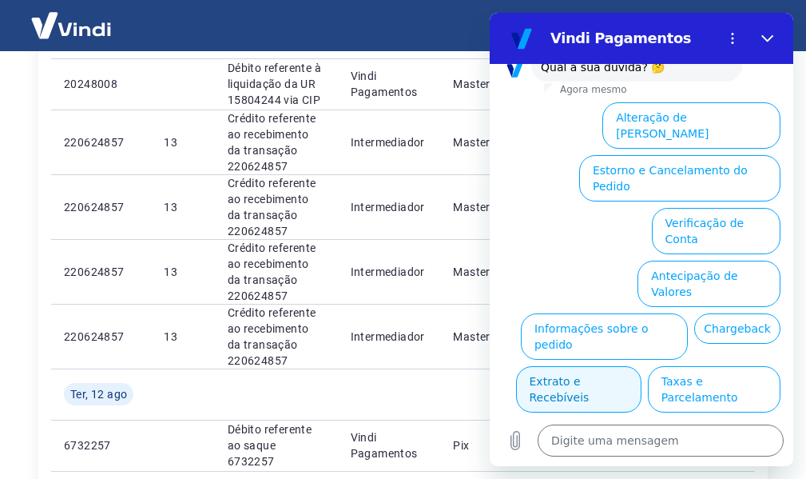
click at [642, 366] on button "Extrato e Recebíveis" at bounding box center [578, 389] width 125 height 46
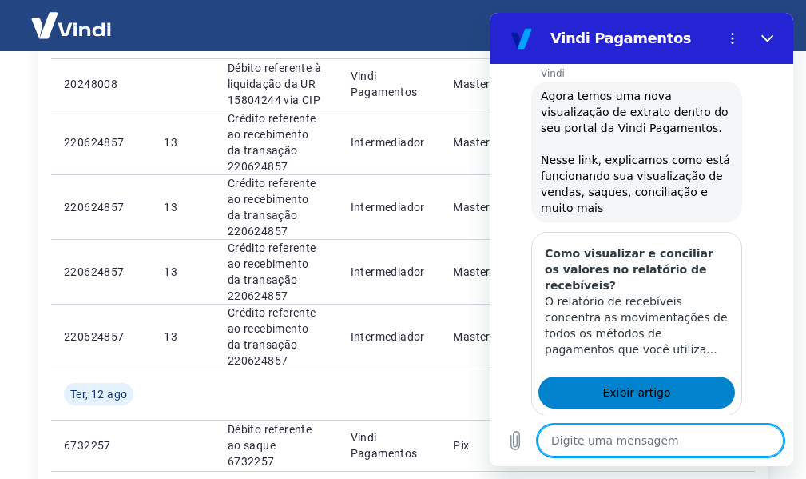
scroll to position [302, 0]
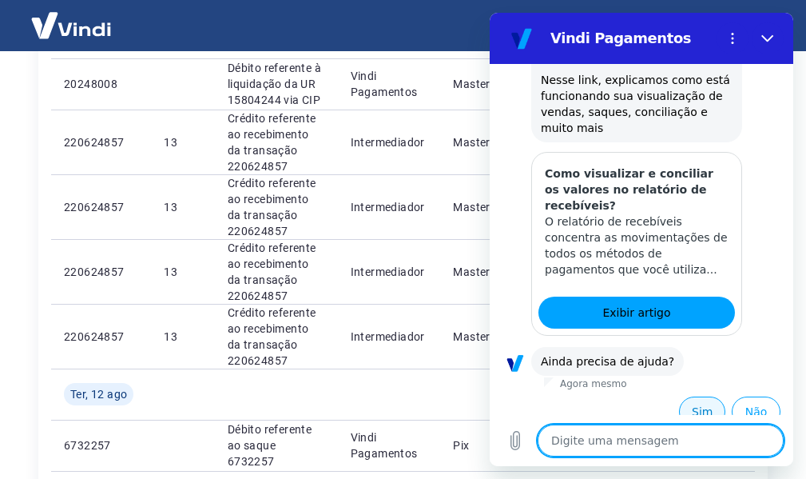
click at [687, 396] on button "Sim" at bounding box center [702, 411] width 46 height 30
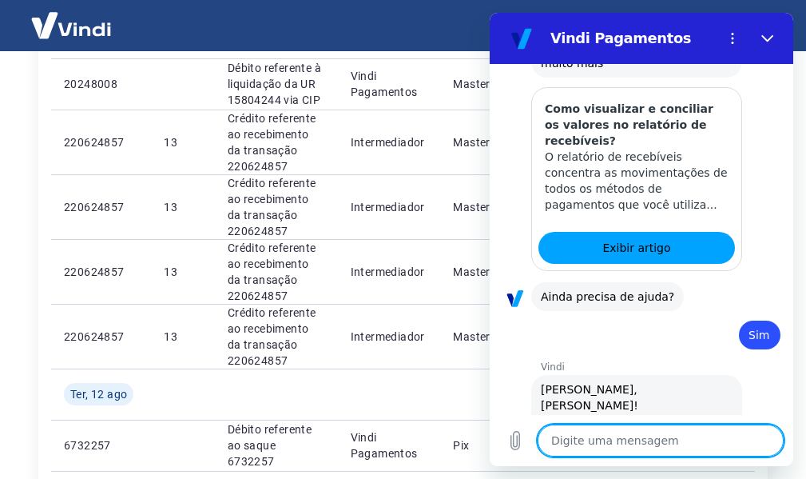
type textarea "x"
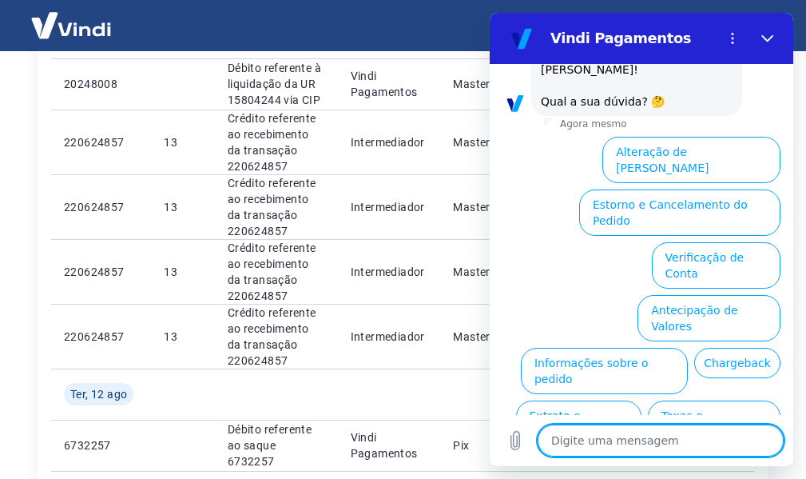
scroll to position [719, 0]
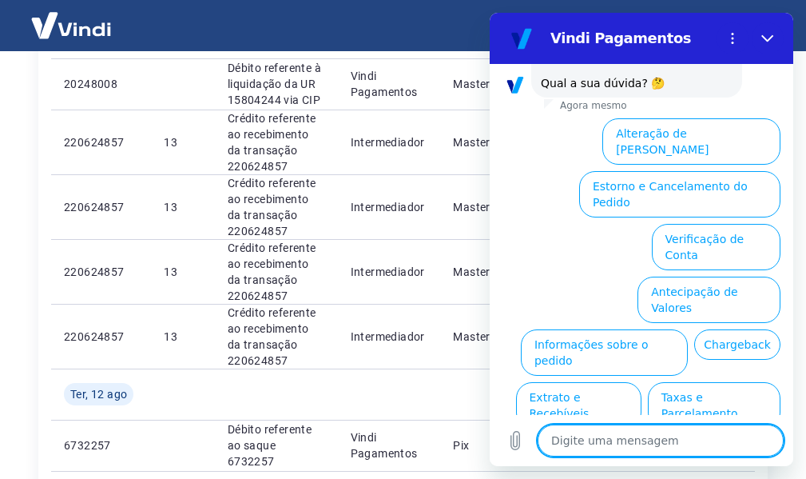
type textarea "F"
type textarea "x"
type textarea "Fa"
type textarea "x"
type textarea "Fal"
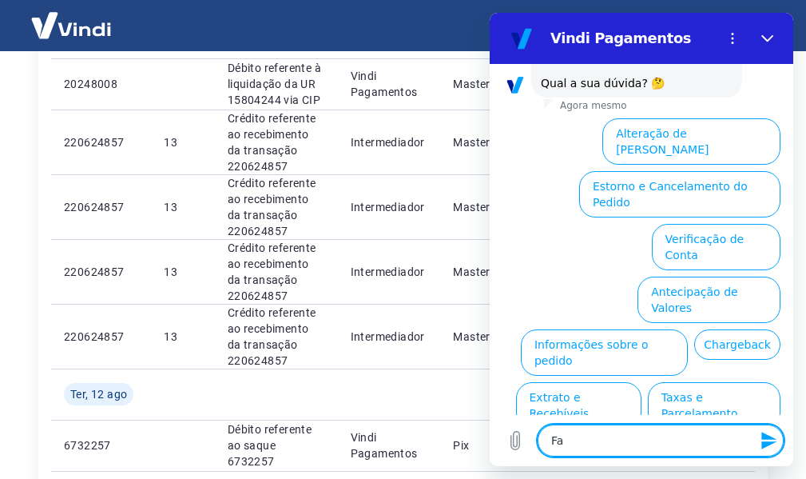
type textarea "x"
type textarea "Fala"
type textarea "x"
type textarea "Falar"
type textarea "x"
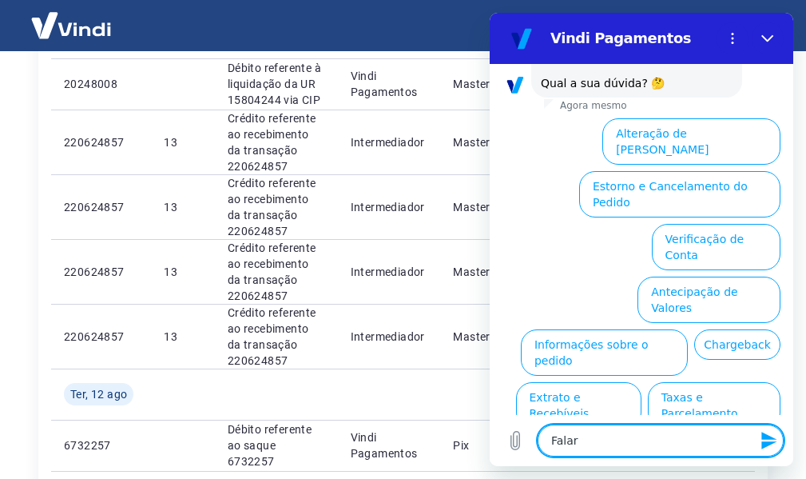
type textarea "Falar"
type textarea "x"
type textarea "Falar c"
type textarea "x"
type textarea "Falar co"
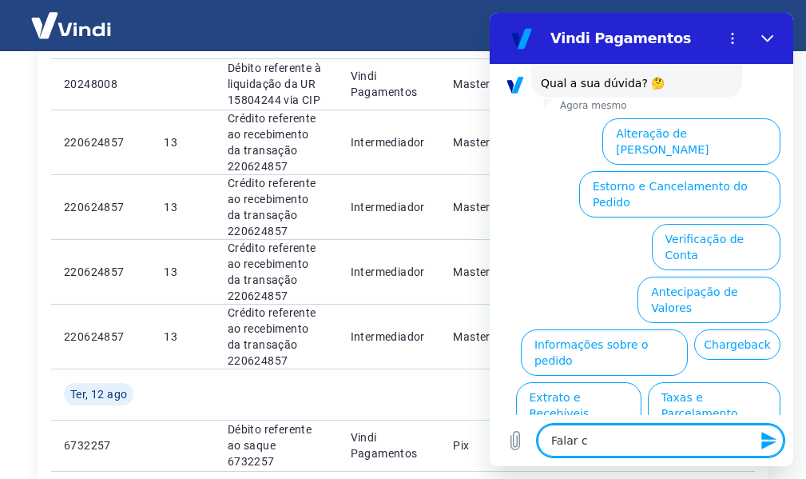
type textarea "x"
type textarea "Falar com"
type textarea "x"
type textarea "Falar com"
type textarea "x"
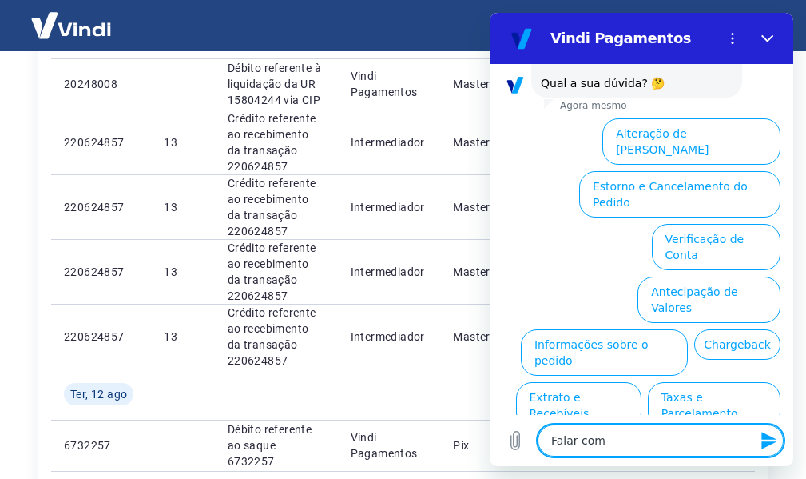
type textarea "Falar com u"
type textarea "x"
type textarea "Falar com um"
type textarea "x"
type textarea "Falar com um"
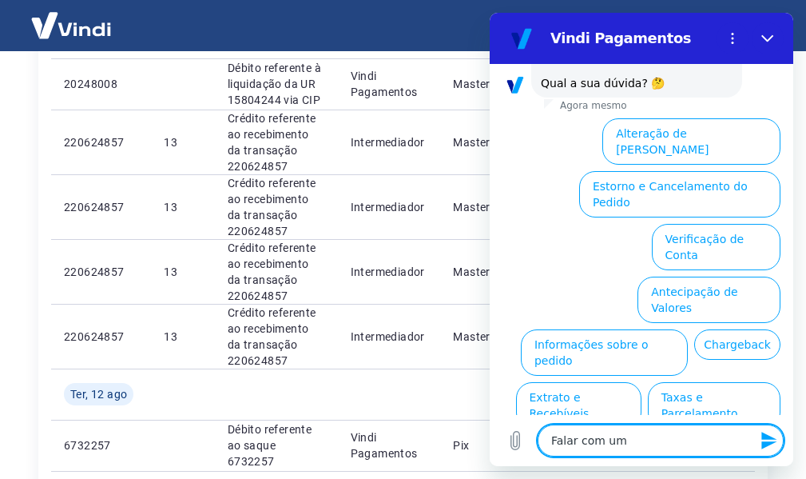
type textarea "x"
type textarea "Falar com um a"
type textarea "x"
type textarea "Falar com um at"
type textarea "x"
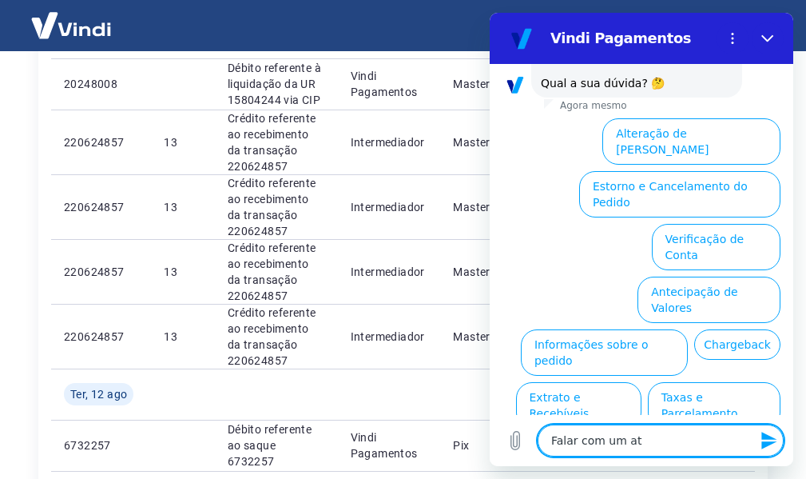
type textarea "Falar com um ate"
type textarea "x"
type textarea "Falar com um [GEOGRAPHIC_DATA]"
type textarea "x"
type textarea "Falar com um atend"
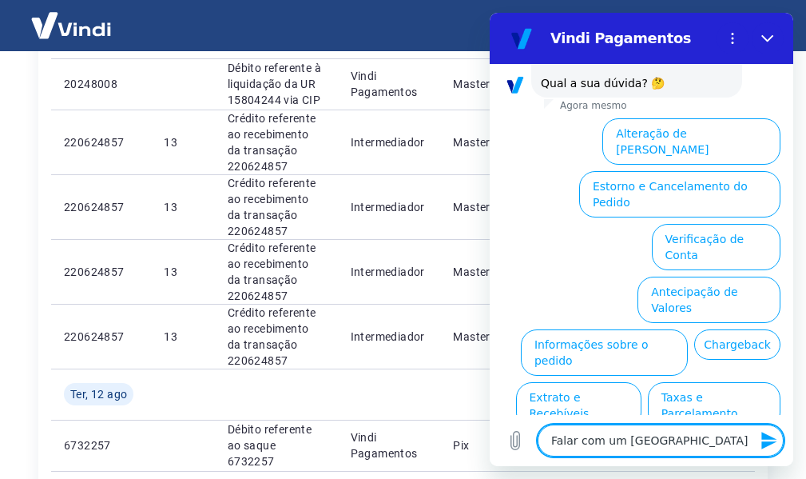
type textarea "x"
type textarea "Falar com um atende"
type textarea "x"
type textarea "Falar com um atenden"
type textarea "x"
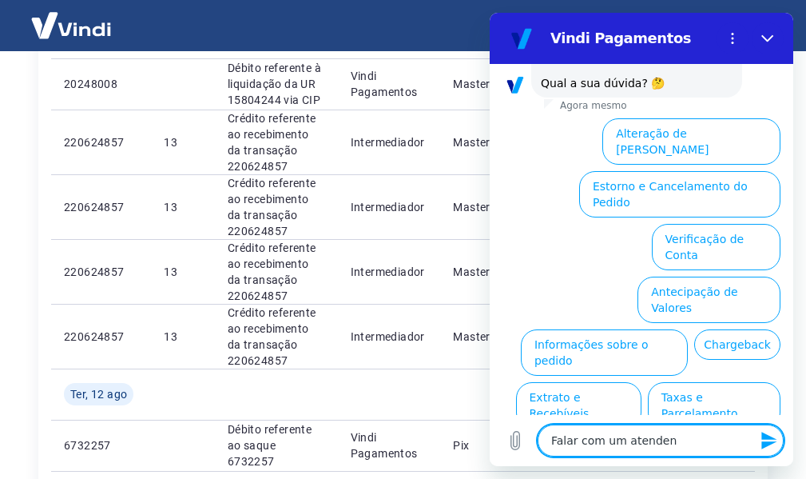
type textarea "Falar com um atendent"
type textarea "x"
type textarea "Falar com um atendente"
type textarea "x"
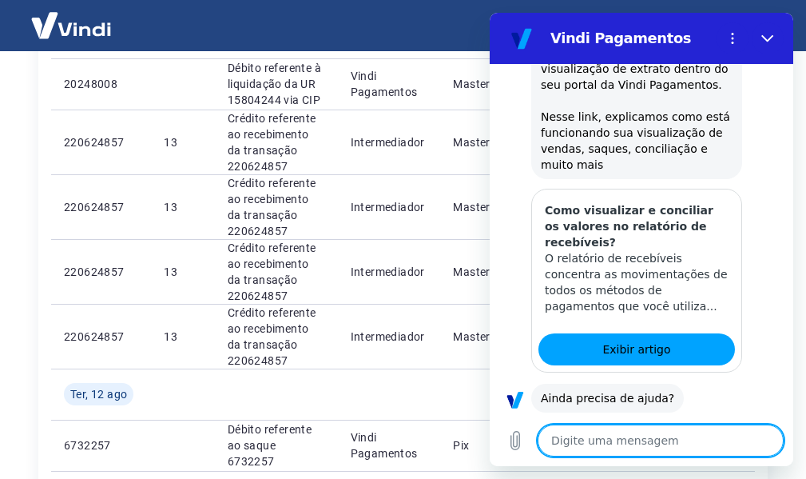
scroll to position [432, 0]
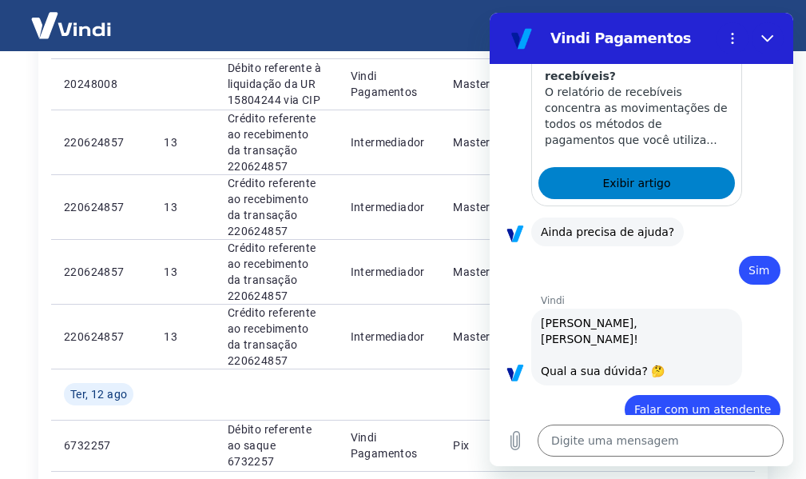
click at [634, 173] on span "Exibir artigo" at bounding box center [637, 182] width 68 height 19
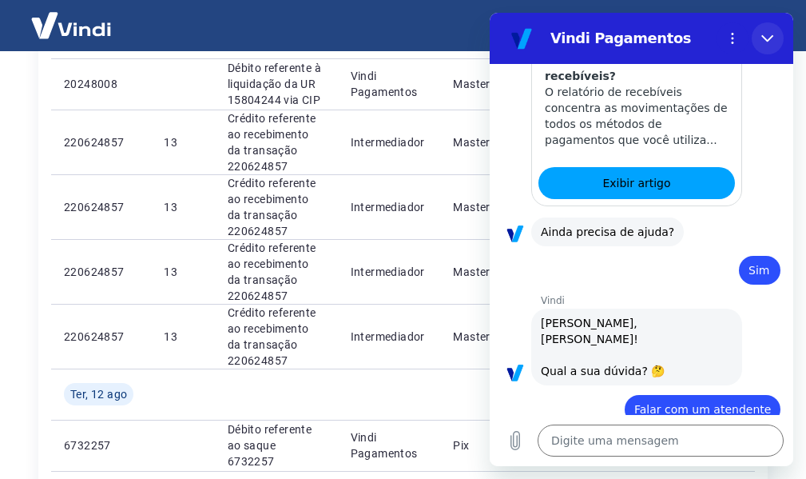
click at [770, 41] on icon "Fechar" at bounding box center [768, 38] width 13 height 13
type textarea "x"
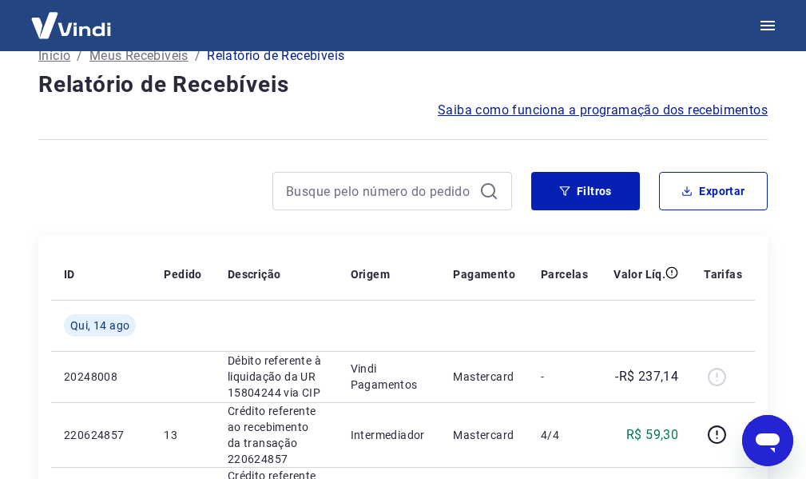
scroll to position [0, 0]
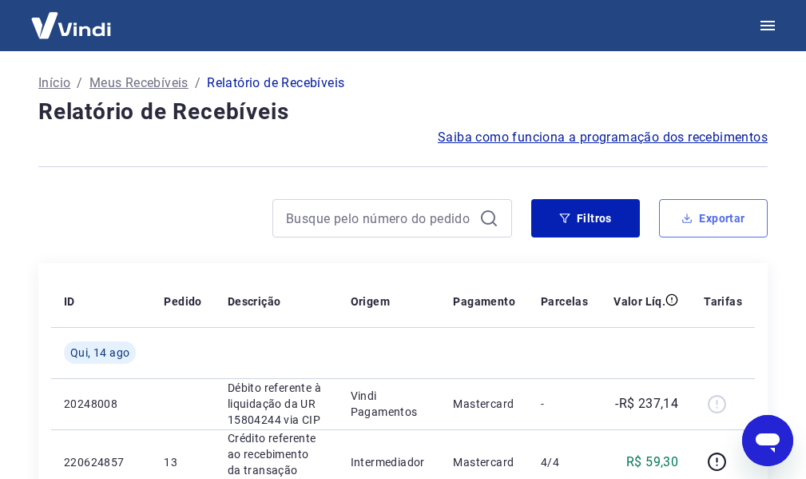
click at [712, 209] on button "Exportar" at bounding box center [713, 218] width 109 height 38
click at [712, 209] on div "Exportar Período Hoje Última semana Últimos 15 dias Últimos 30 dias Últimos 90 …" at bounding box center [403, 239] width 806 height 479
click at [699, 228] on button "Exportar" at bounding box center [713, 218] width 109 height 38
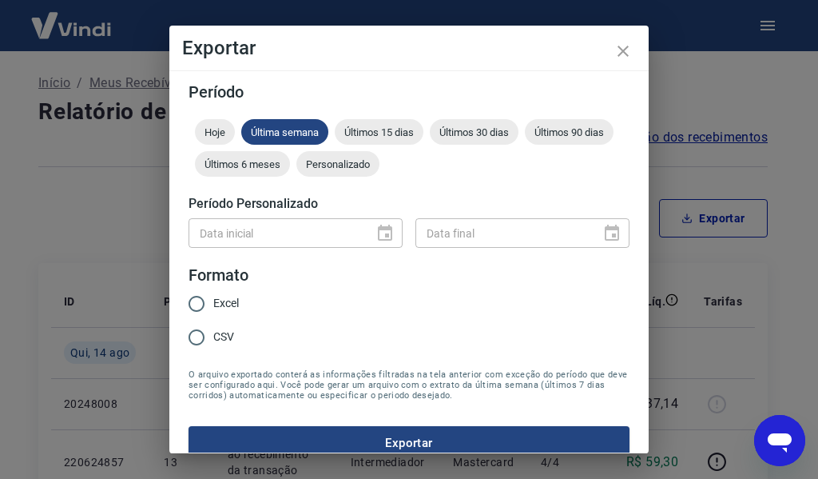
click at [216, 305] on span "Excel" at bounding box center [226, 303] width 26 height 17
click at [213, 305] on input "Excel" at bounding box center [197, 304] width 34 height 34
radio input "true"
click at [485, 132] on span "Últimos 30 dias" at bounding box center [474, 132] width 89 height 12
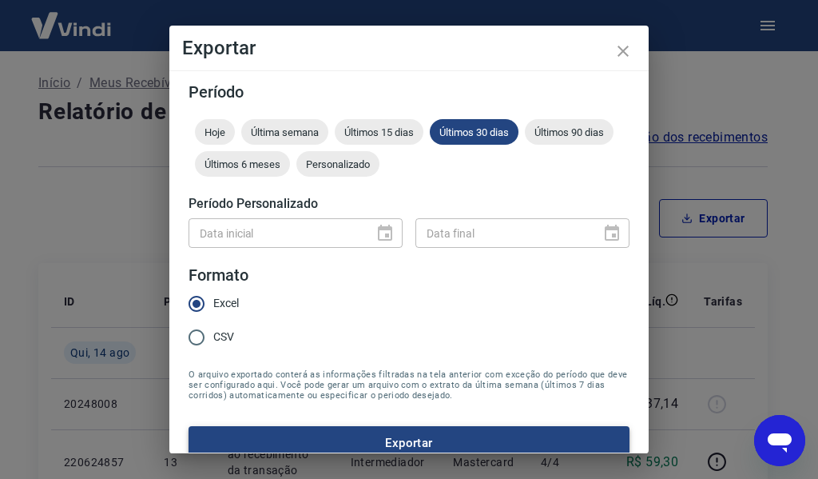
click at [415, 437] on button "Exportar" at bounding box center [409, 443] width 441 height 34
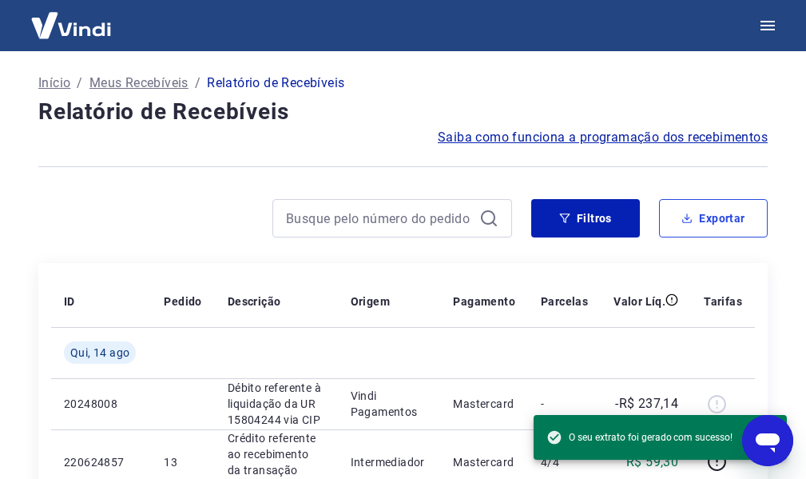
type textarea "x"
